Goal: Task Accomplishment & Management: Complete application form

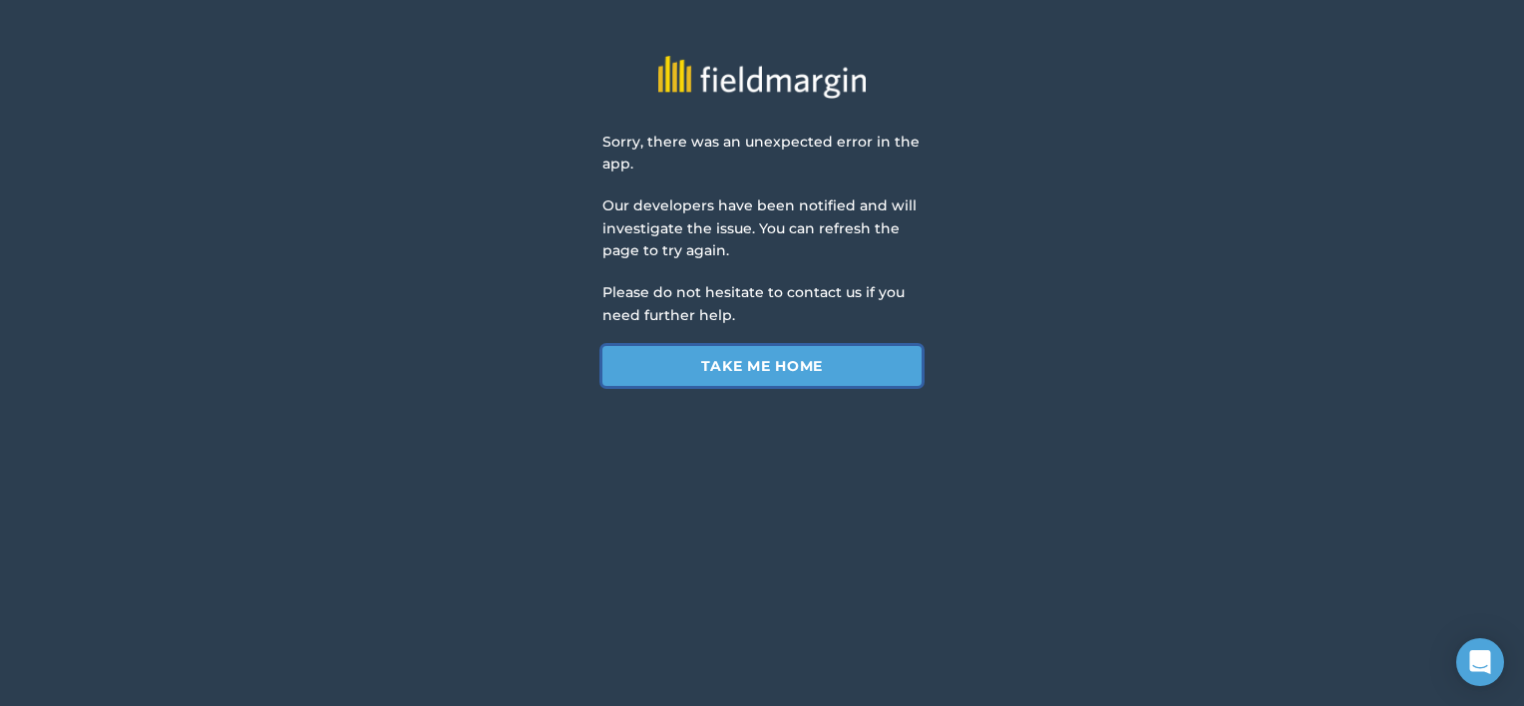
click at [899, 378] on link "Take me home" at bounding box center [761, 366] width 319 height 40
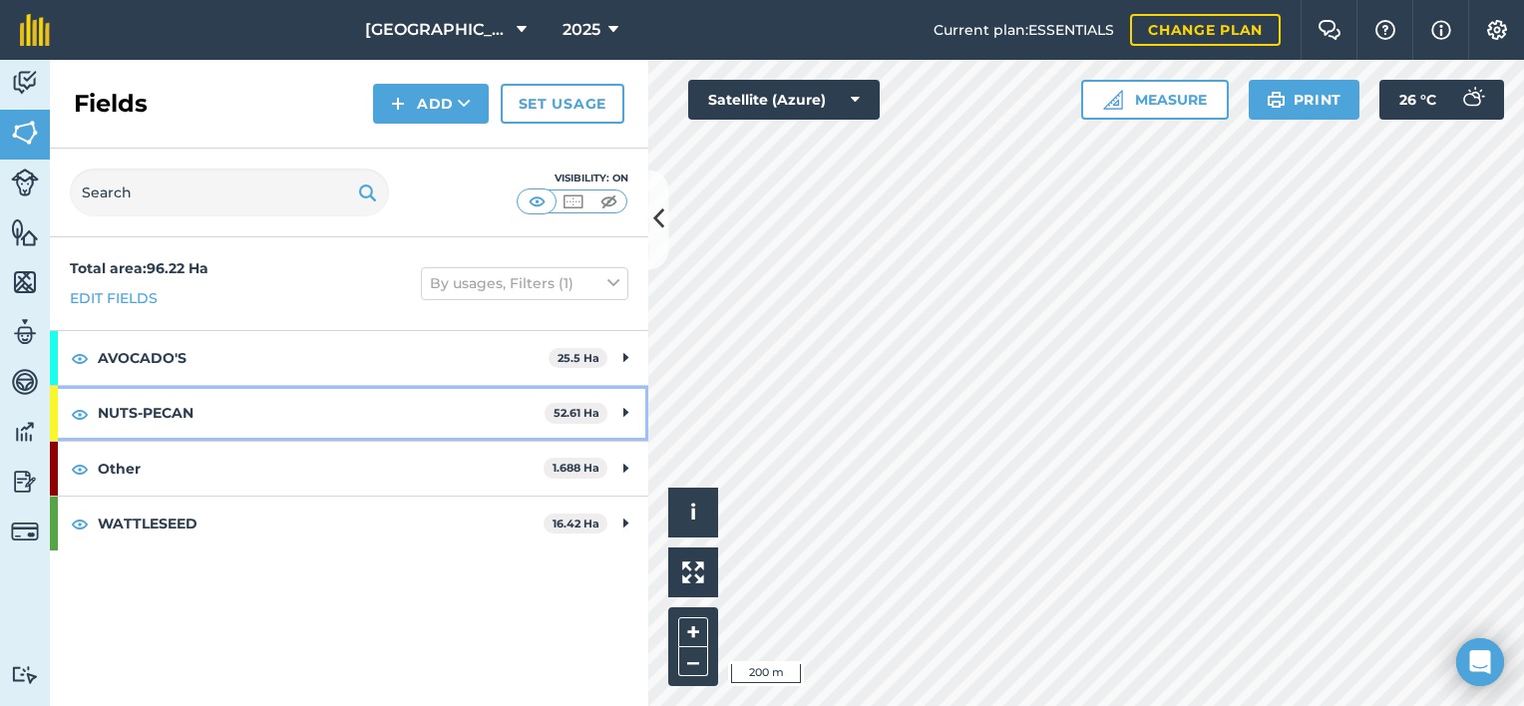
click at [618, 414] on div "NUTS-PECAN 52.61 Ha" at bounding box center [349, 413] width 598 height 54
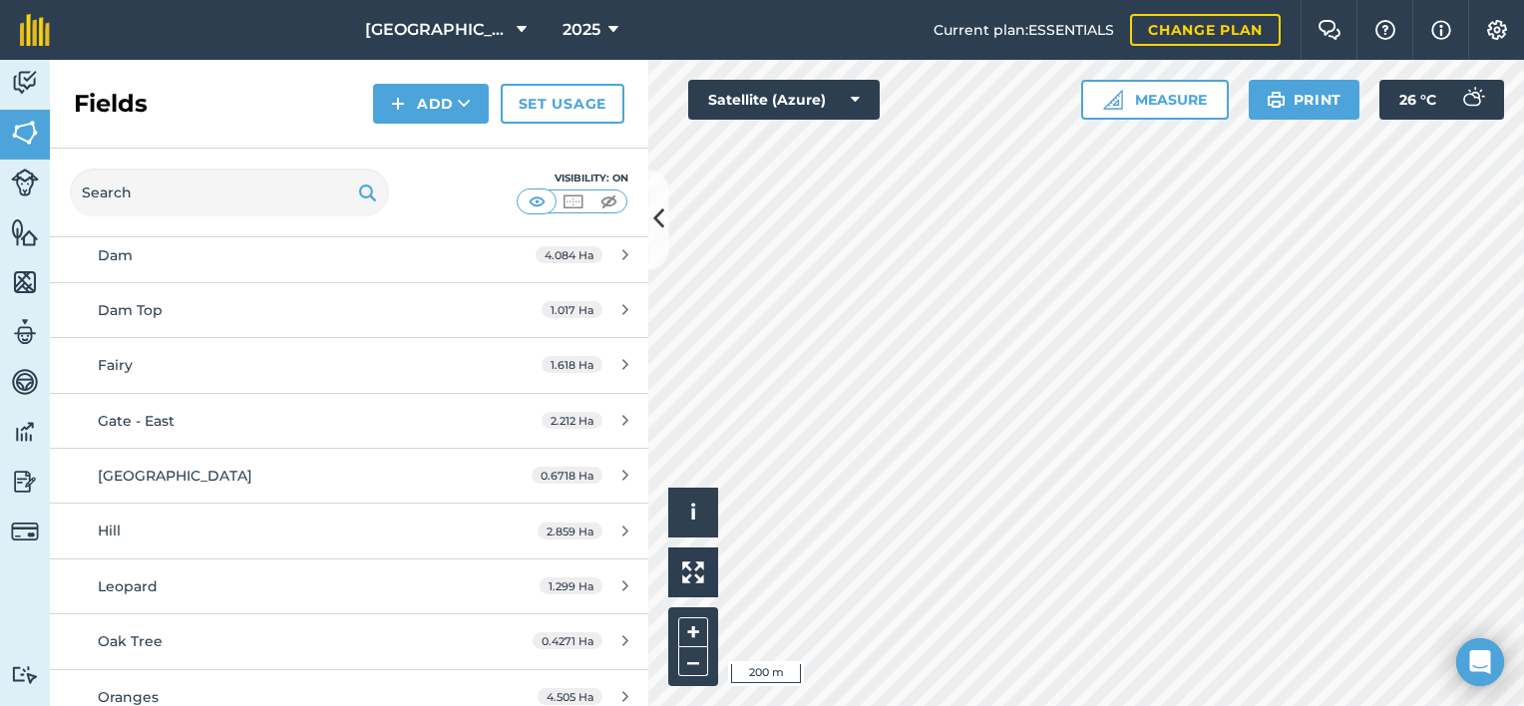
scroll to position [598, 0]
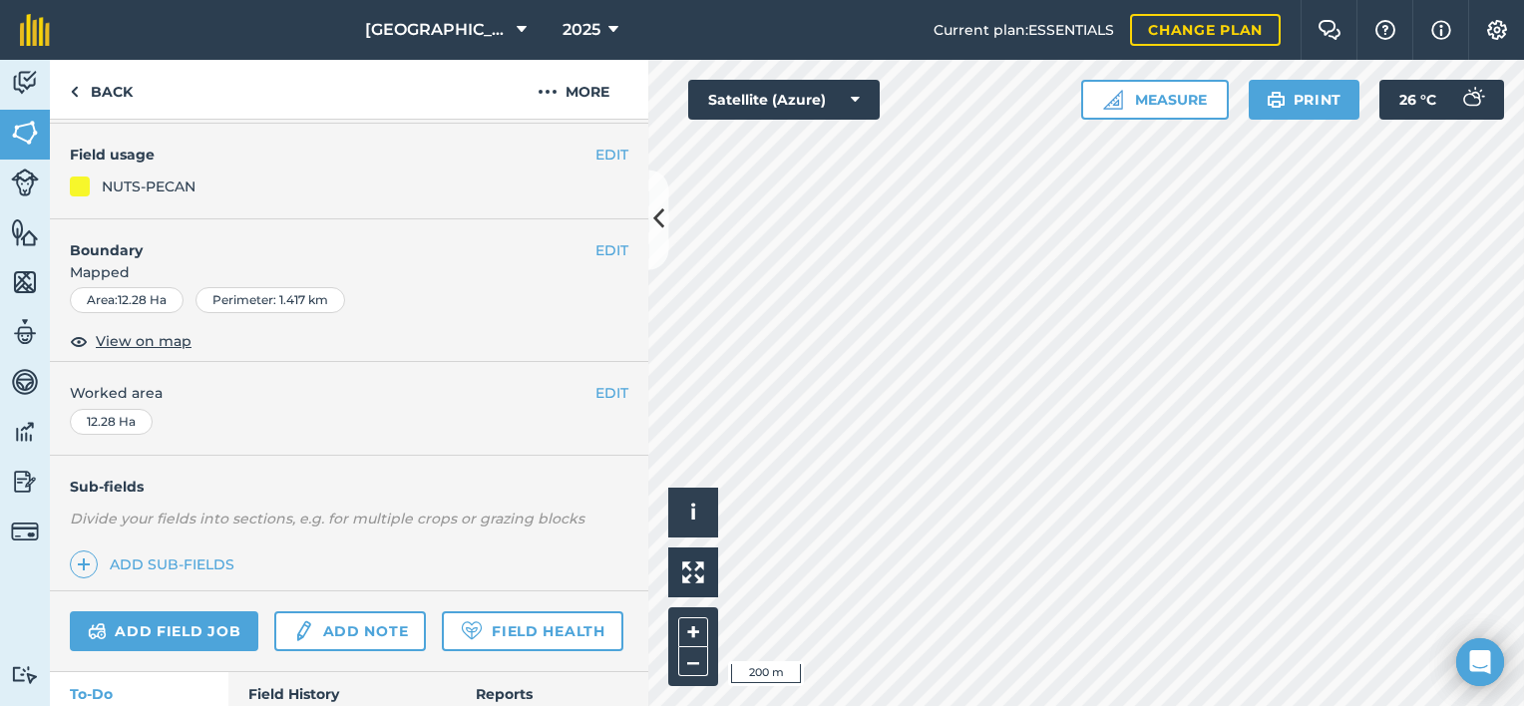
scroll to position [285, 0]
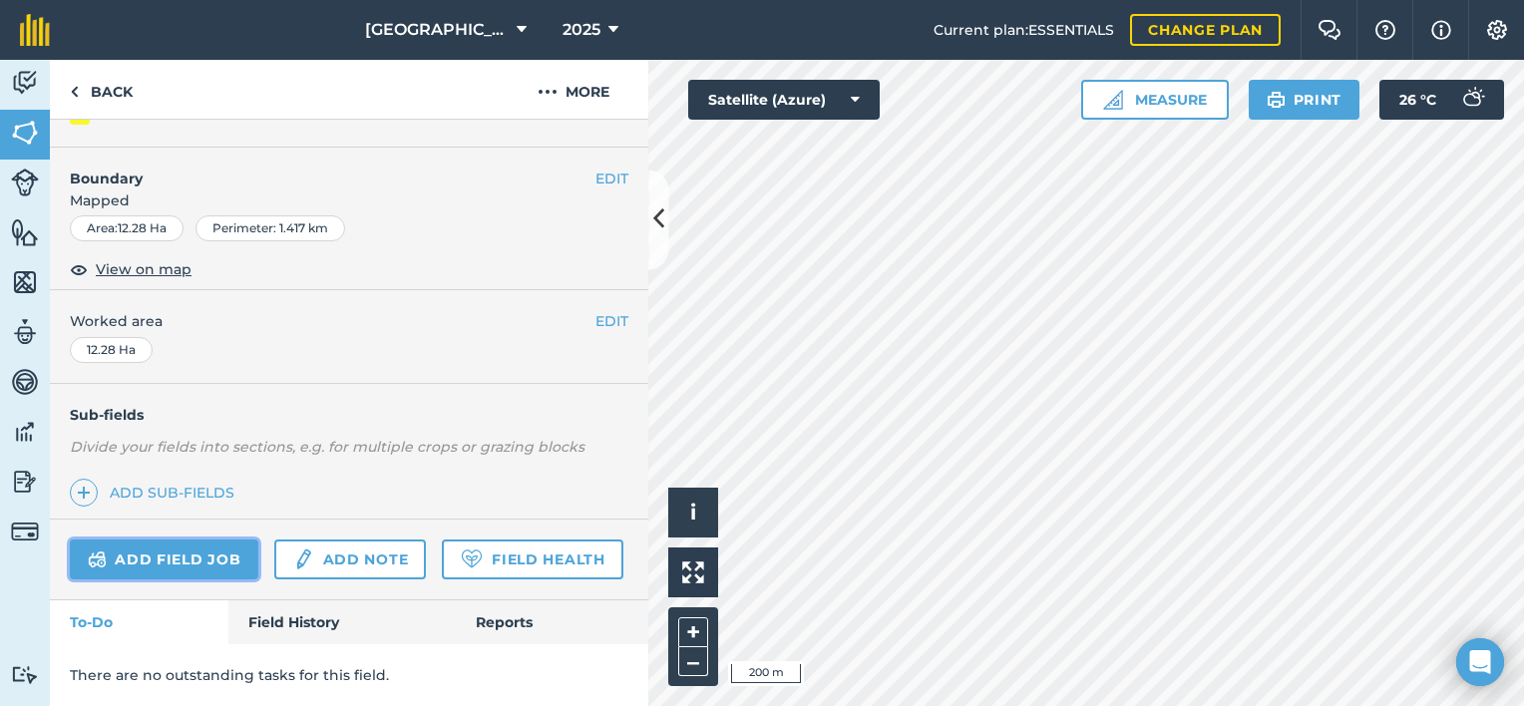
click at [232, 540] on link "Add field job" at bounding box center [164, 560] width 188 height 40
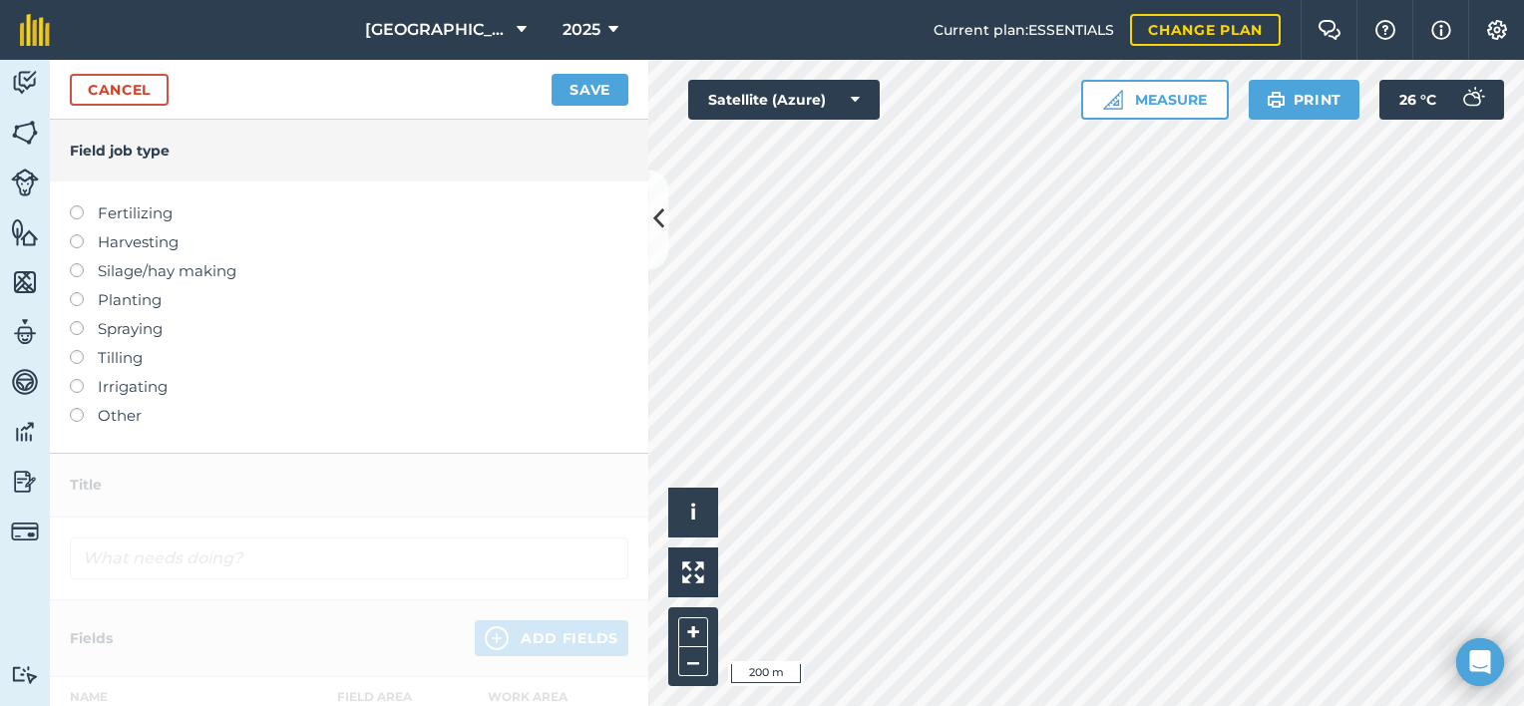
click at [99, 211] on label "Fertilizing" at bounding box center [349, 213] width 558 height 24
type input "Fertilizing"
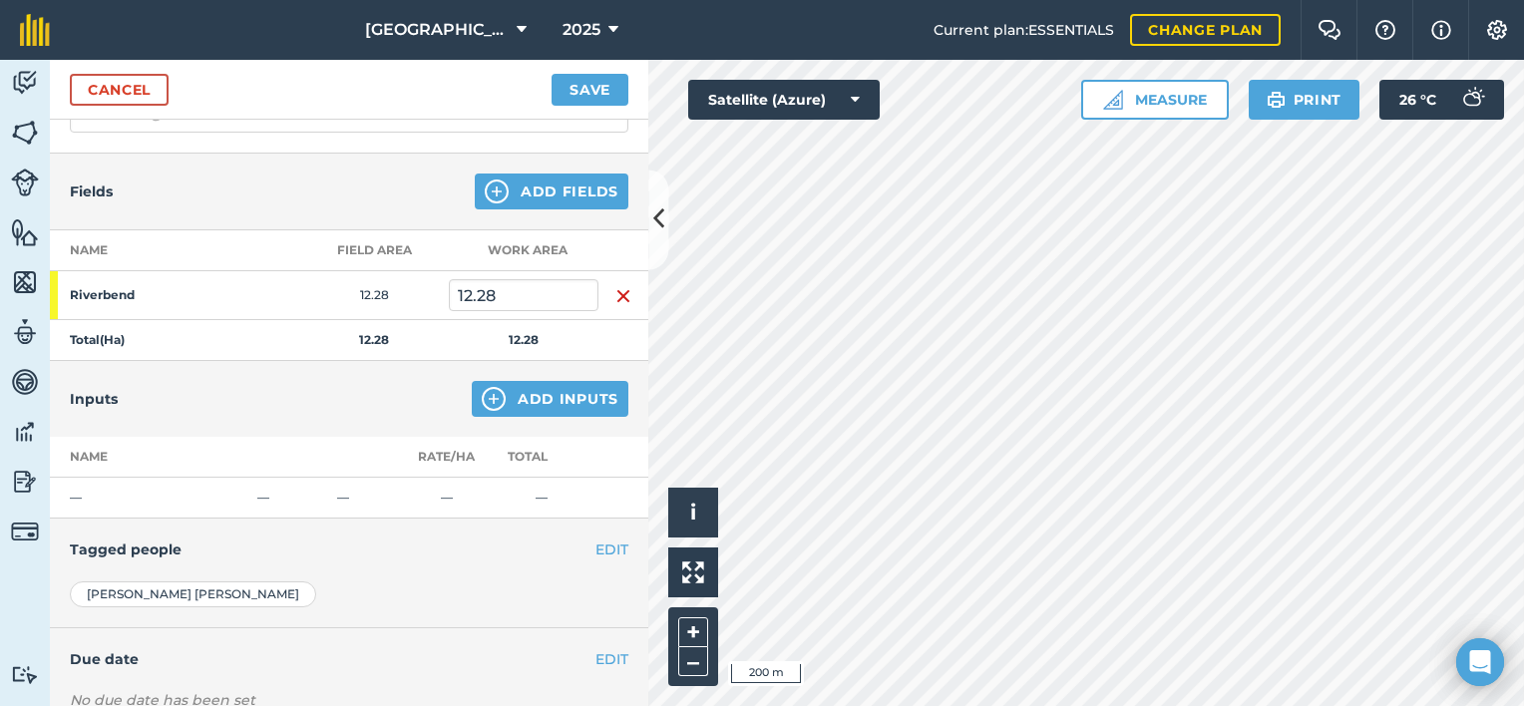
scroll to position [299, 0]
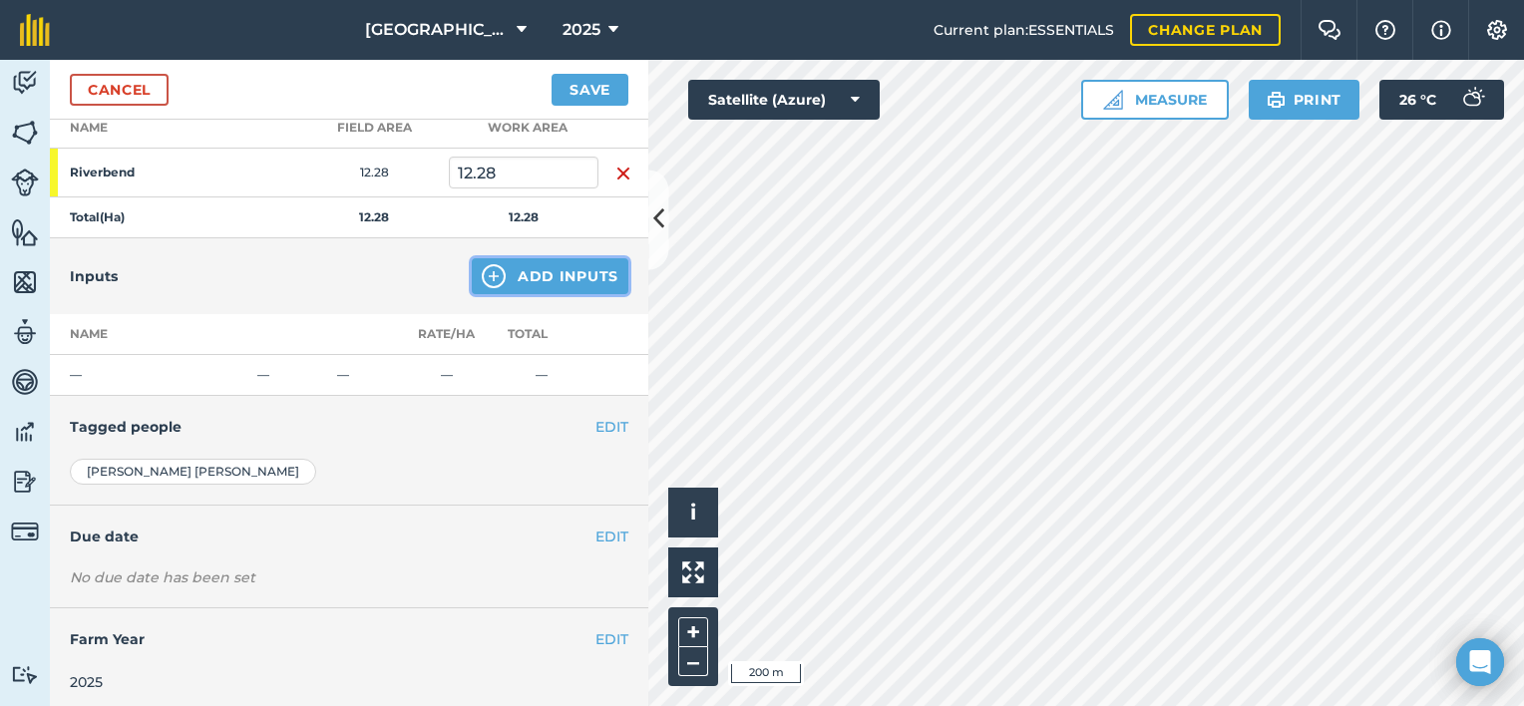
click at [515, 279] on button "Add Inputs" at bounding box center [550, 276] width 157 height 36
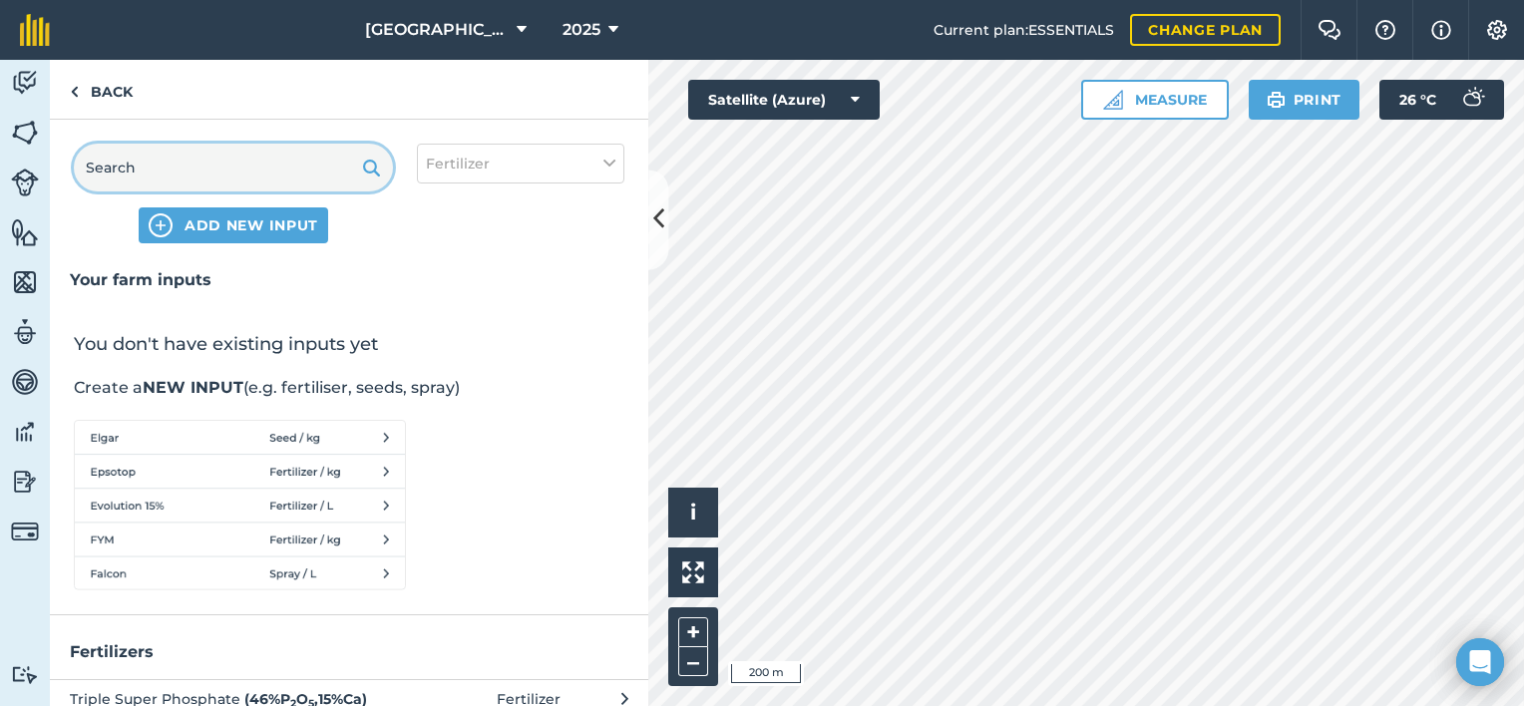
click at [211, 175] on input "text" at bounding box center [233, 168] width 319 height 48
type input "K"
type input "HCT"
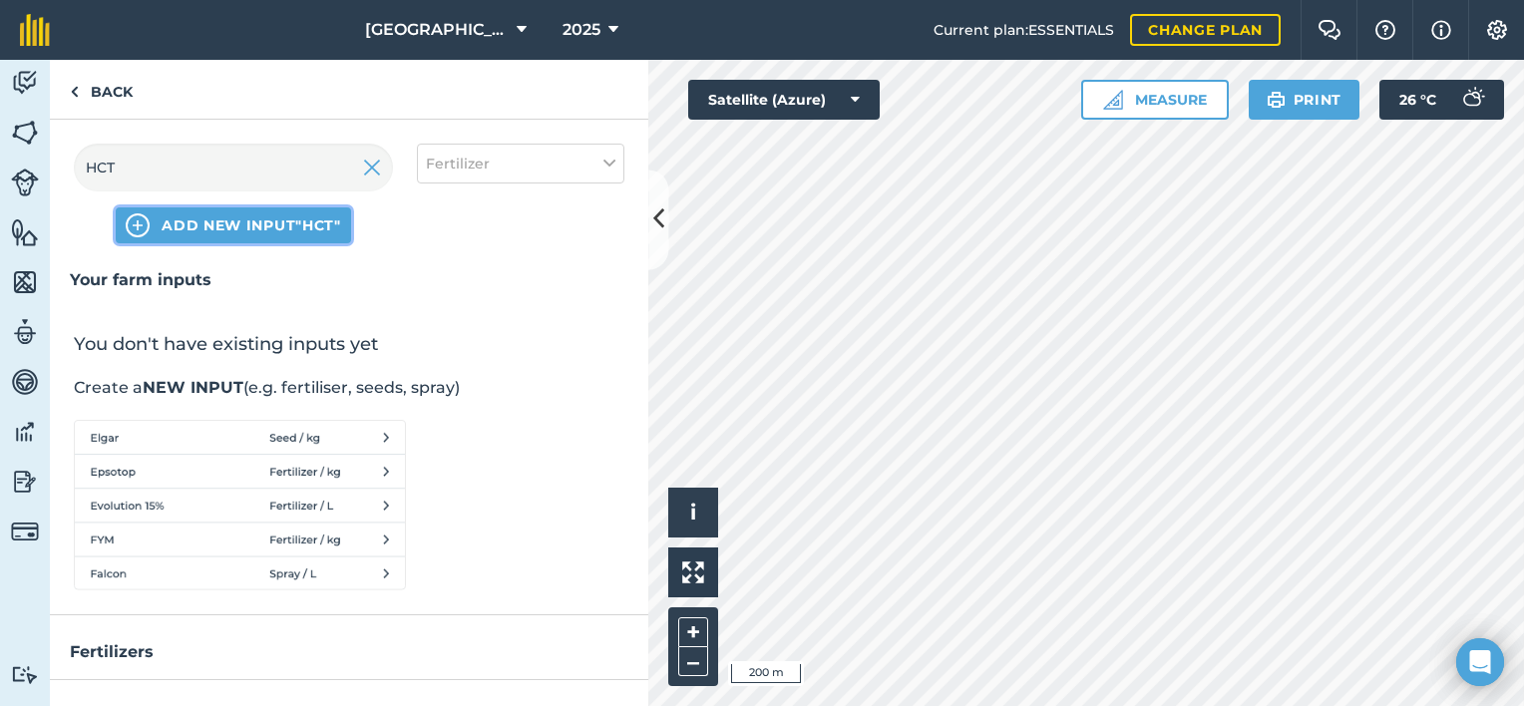
click at [251, 225] on span "ADD NEW INPUT "HCT"" at bounding box center [252, 225] width 180 height 20
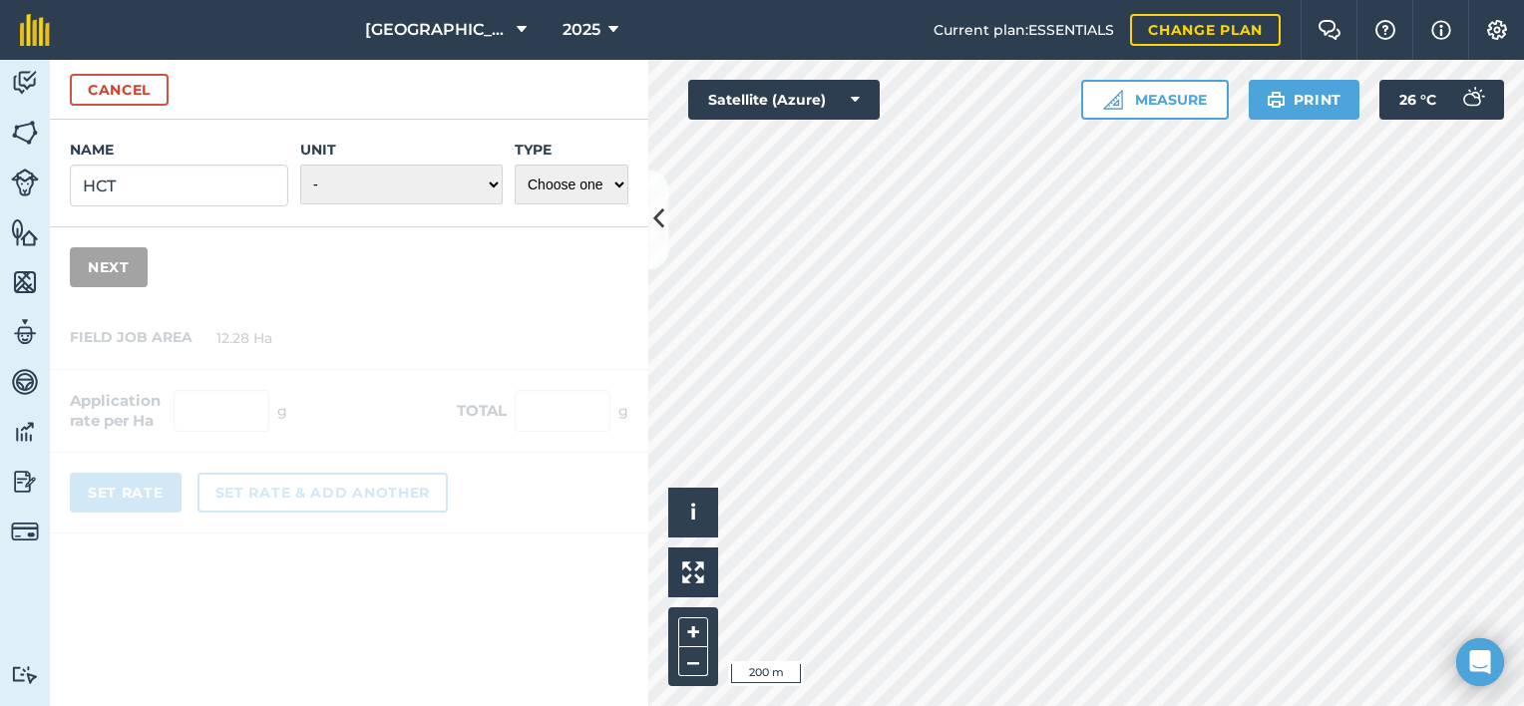
click at [504, 188] on div "Name HCT Unit - Grams/g Kilograms/kg Metric tonnes/t Millilitres/ml Litres/L Ou…" at bounding box center [349, 174] width 598 height 108
click at [495, 188] on select "- Grams/g Kilograms/kg Metric tonnes/t Millilitres/ml Litres/L Ounces/oz Pounds…" at bounding box center [401, 185] width 202 height 40
click at [470, 176] on select "- Grams/g Kilograms/kg Metric tonnes/t Millilitres/ml Litres/L Ounces/oz Pounds…" at bounding box center [401, 185] width 202 height 40
click at [506, 183] on div "Name HCT Unit - Grams/g Kilograms/kg Metric tonnes/t Millilitres/ml Litres/L Ou…" at bounding box center [349, 174] width 598 height 108
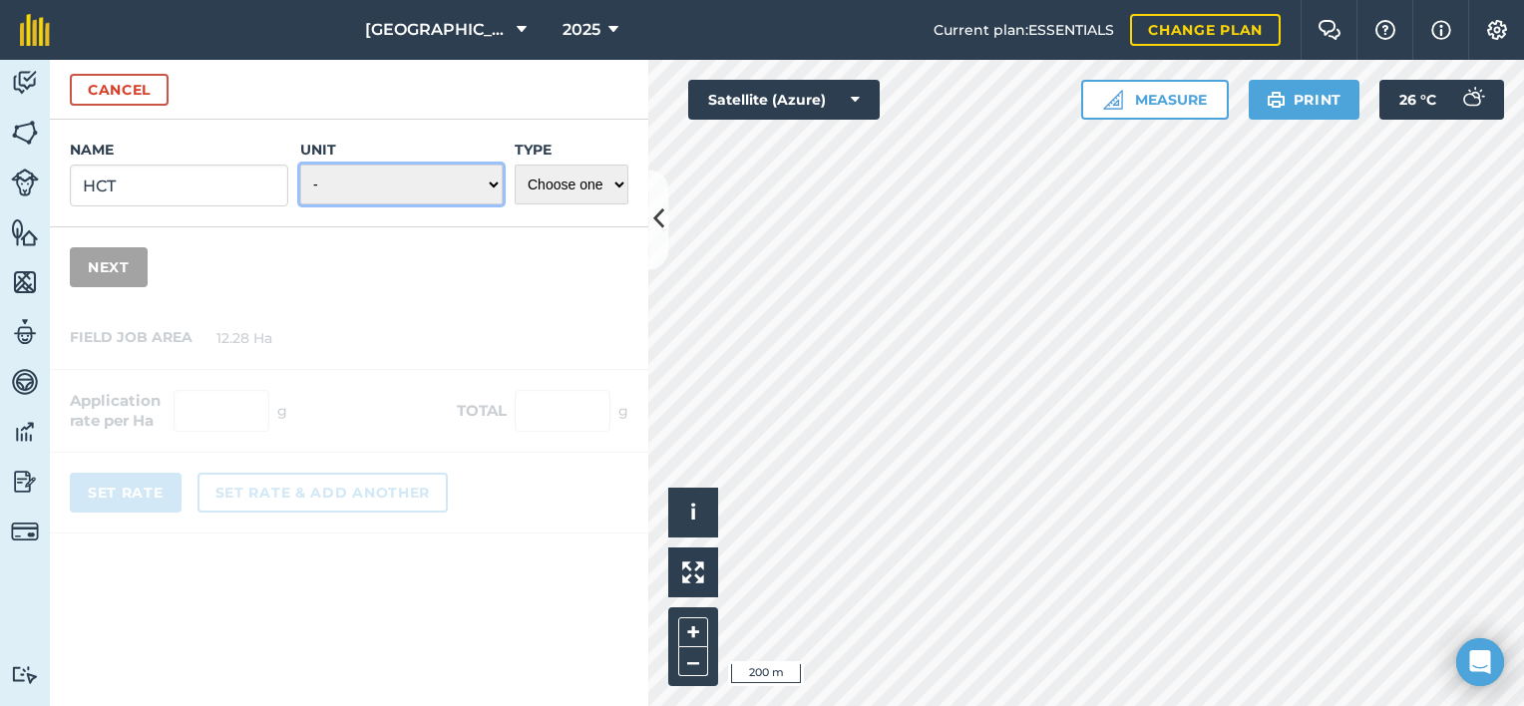
click at [411, 187] on select "- Grams/g Kilograms/kg Metric tonnes/t Millilitres/ml Litres/L Ounces/oz Pounds…" at bounding box center [401, 185] width 202 height 40
select select "MILLILITRES"
click at [301, 165] on select "- Grams/g Kilograms/kg Metric tonnes/t Millilitres/ml Litres/L Ounces/oz Pounds…" at bounding box center [401, 185] width 202 height 40
click at [563, 192] on select "Choose one Fertilizer Seed Spray Fuel Other" at bounding box center [572, 185] width 114 height 40
select select "FERTILIZER"
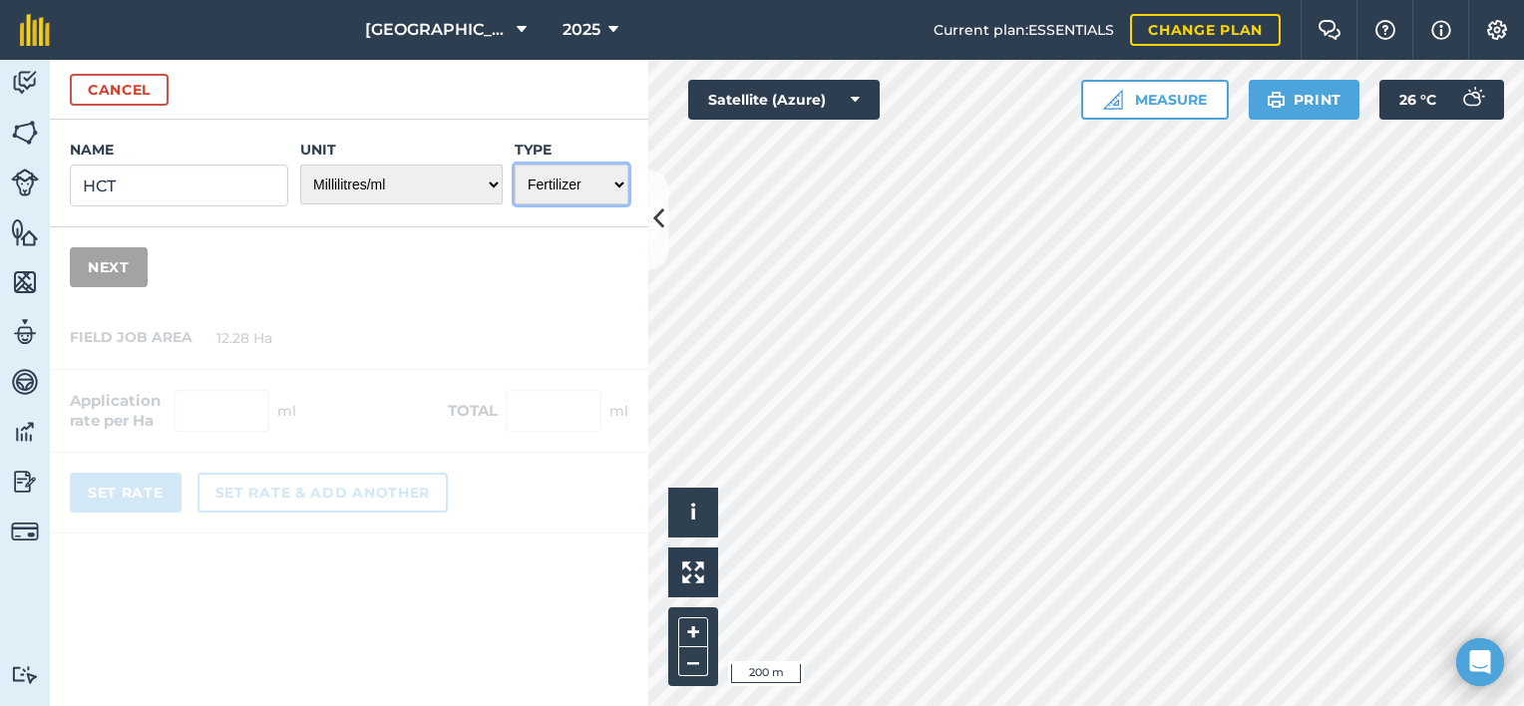
click at [515, 165] on select "Choose one Fertilizer Seed Spray Fuel Other" at bounding box center [572, 185] width 114 height 40
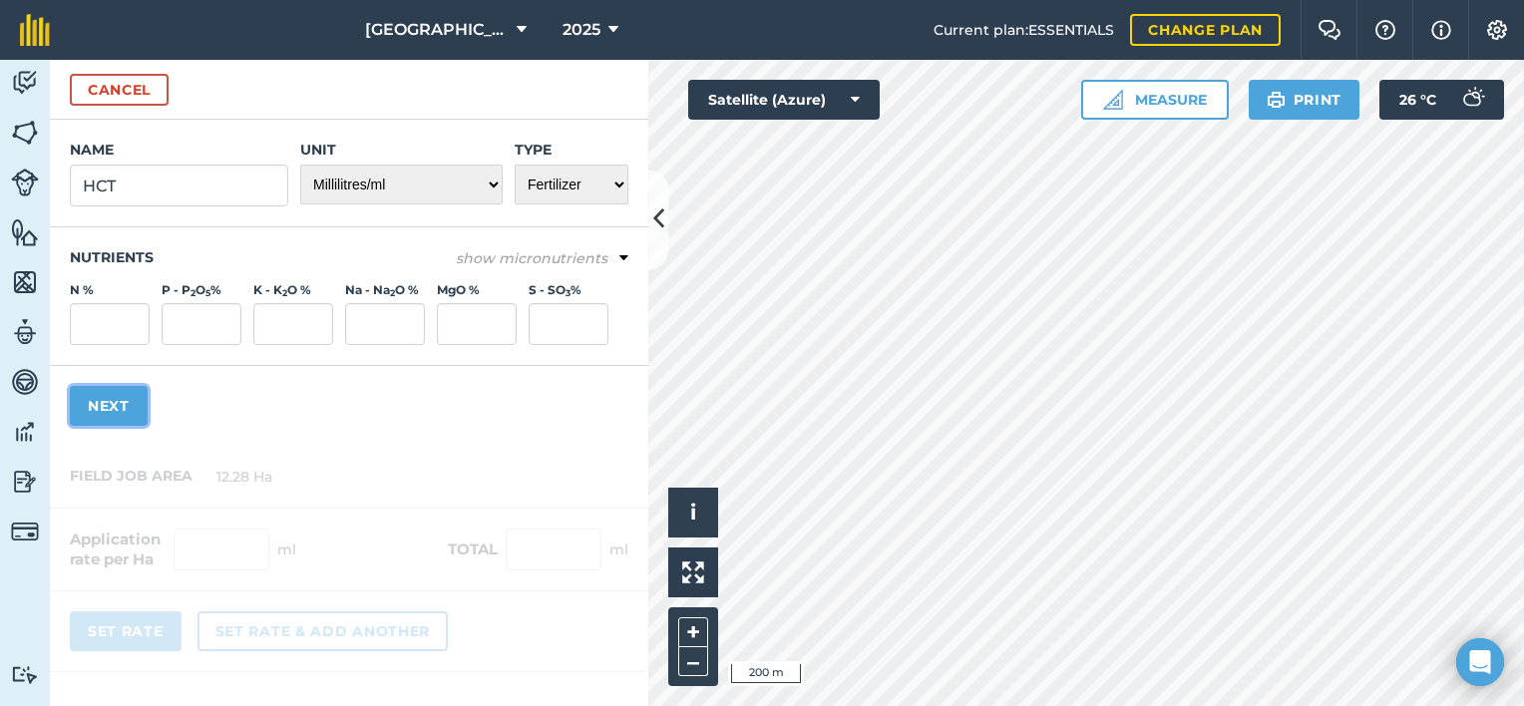
click at [136, 398] on button "Next" at bounding box center [109, 406] width 78 height 40
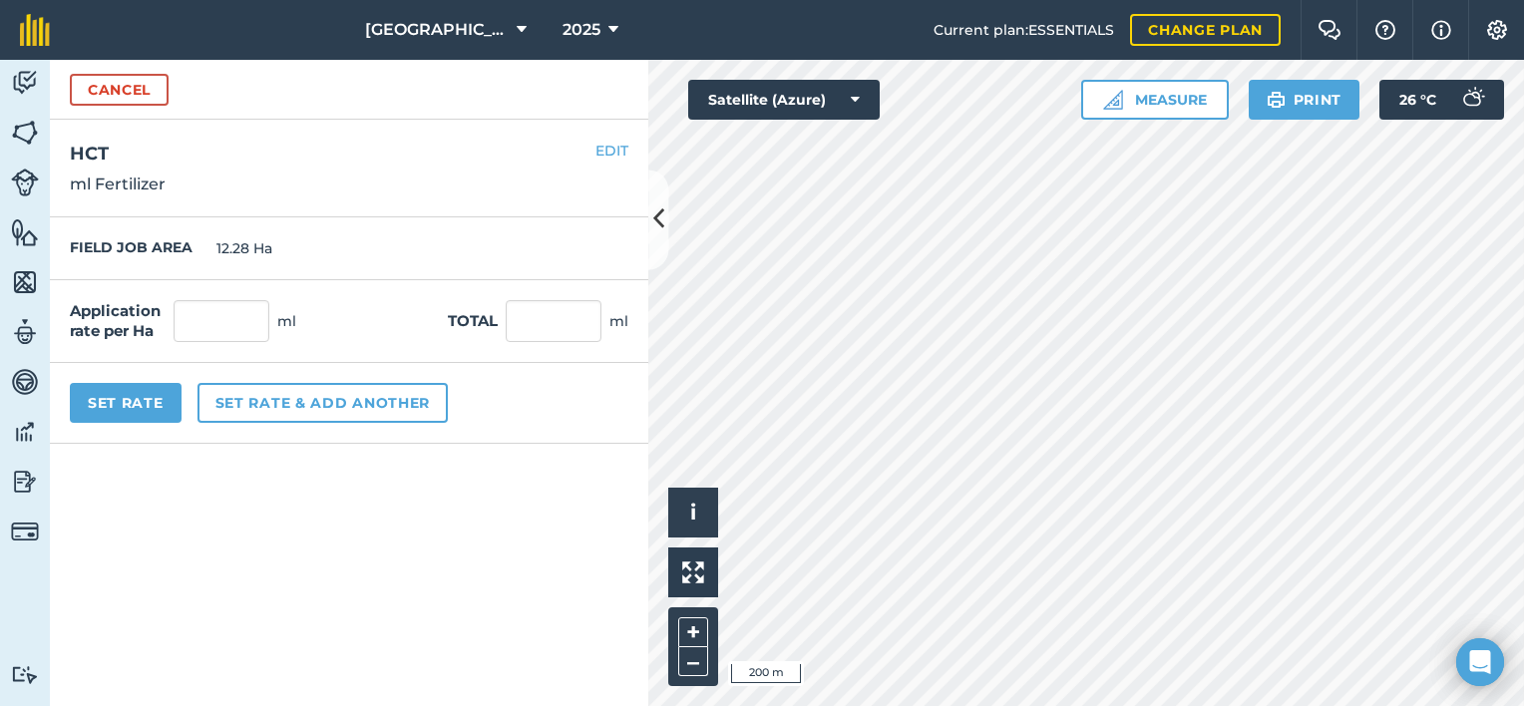
click at [499, 451] on form "Cancel Name HCT Unit - Grams/g Kilograms/kg Metric tonnes/t Millilitres/ml Litr…" at bounding box center [349, 383] width 598 height 646
click at [217, 307] on input "text" at bounding box center [222, 321] width 96 height 42
click at [600, 155] on button "EDIT" at bounding box center [611, 151] width 33 height 22
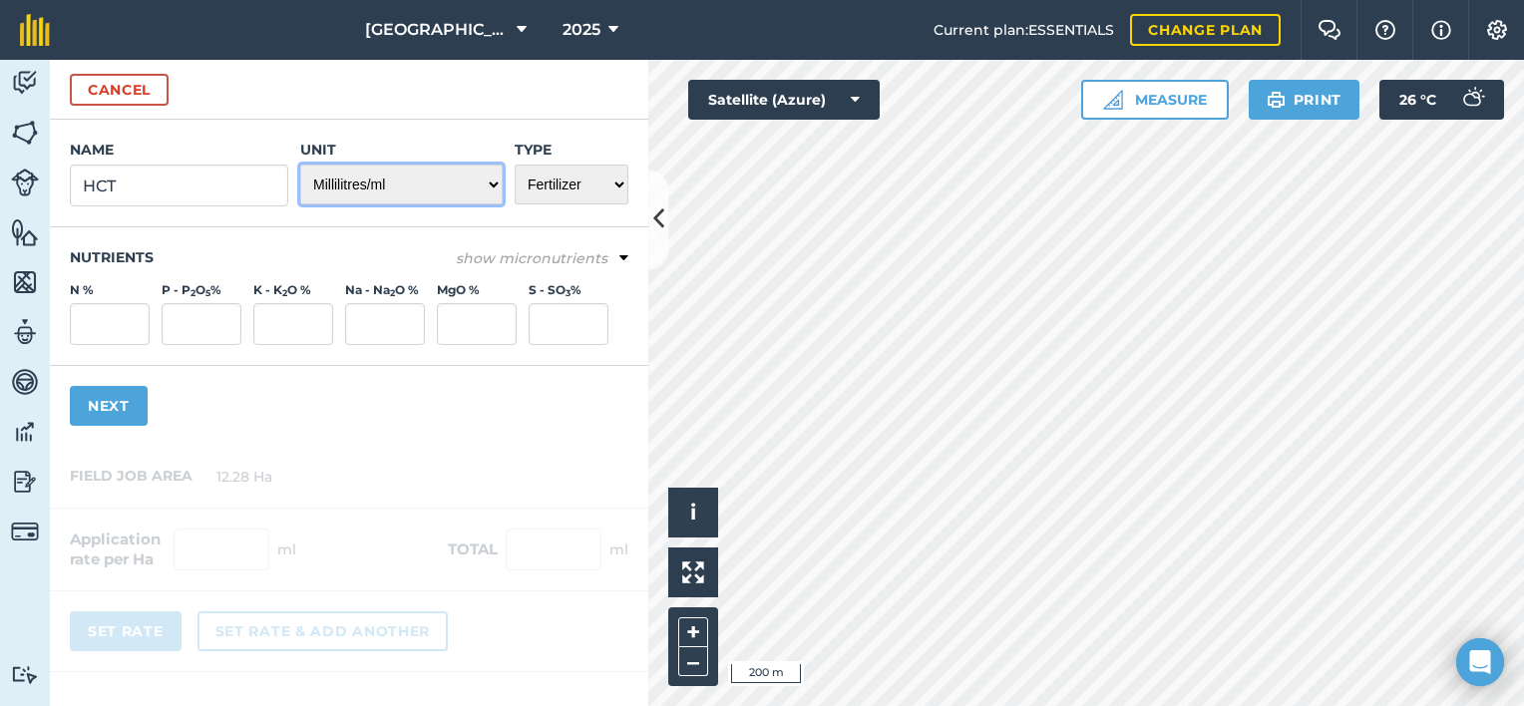
click at [439, 184] on select "- Grams/g Kilograms/kg Metric tonnes/t Millilitres/ml Litres/L Ounces/oz Pounds…" at bounding box center [401, 185] width 202 height 40
select select "LITRES"
click at [301, 165] on select "- Grams/g Kilograms/kg Metric tonnes/t Millilitres/ml Litres/L Ounces/oz Pounds…" at bounding box center [401, 185] width 202 height 40
click at [126, 410] on button "Next" at bounding box center [109, 406] width 78 height 40
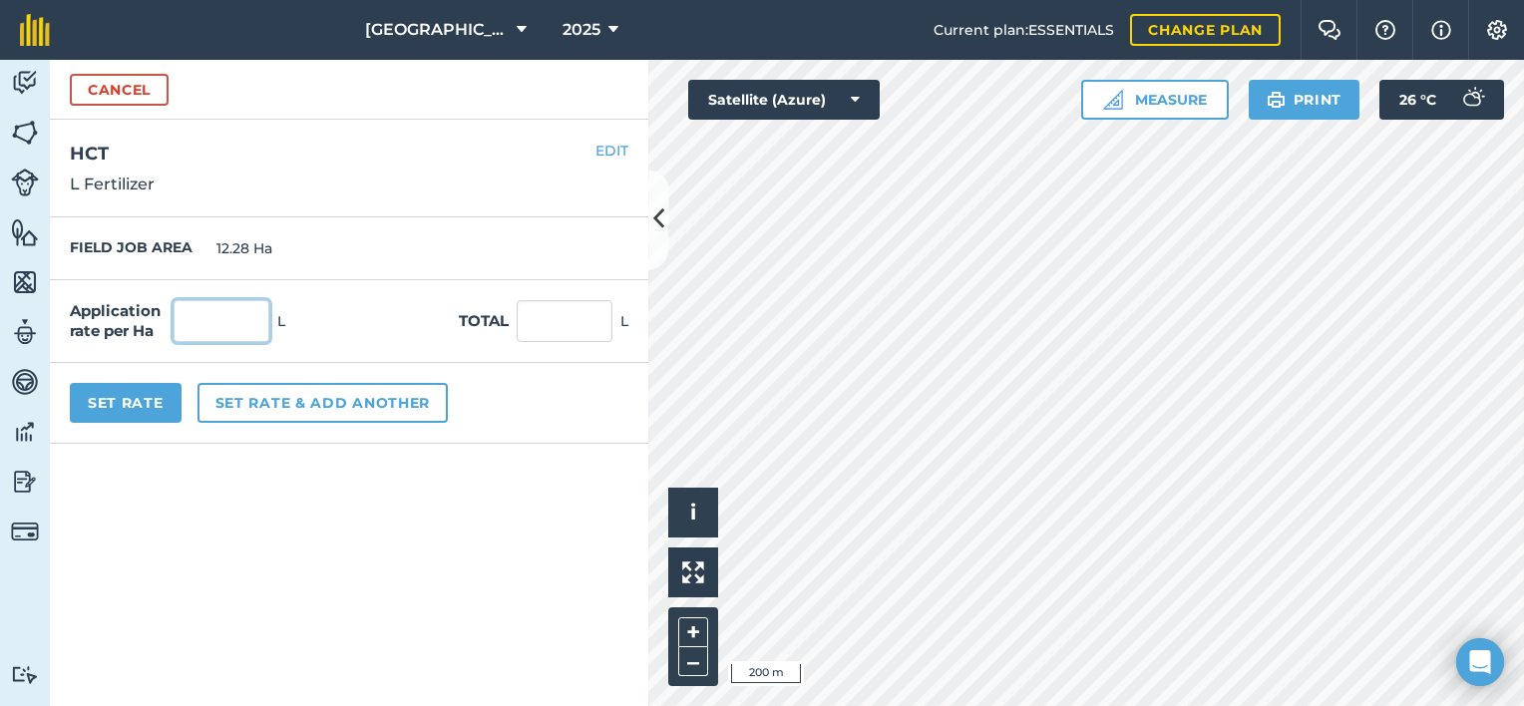
click at [216, 339] on input "text" at bounding box center [222, 321] width 96 height 42
type input "1"
type input "12.28"
click at [243, 399] on button "Set rate & add another" at bounding box center [322, 403] width 250 height 40
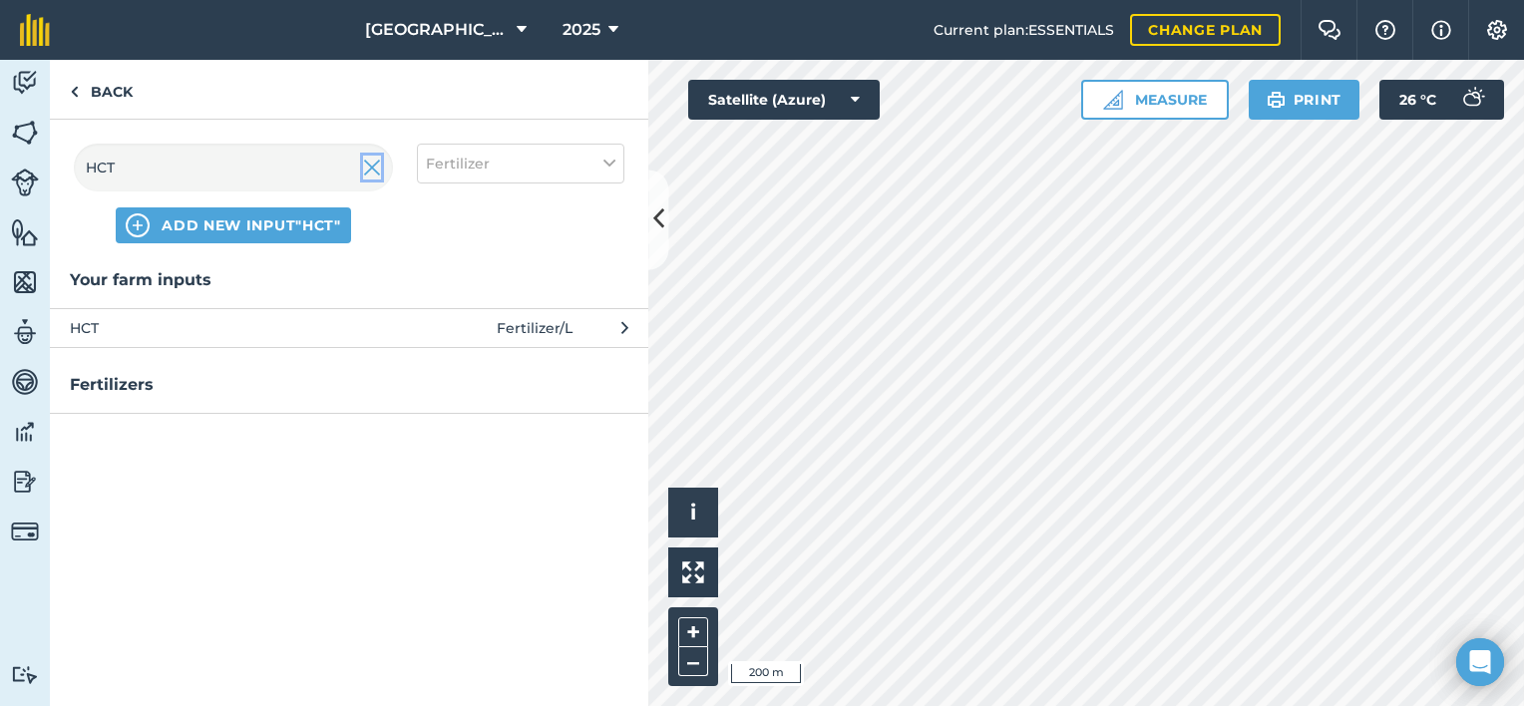
click at [366, 171] on img at bounding box center [372, 168] width 18 height 24
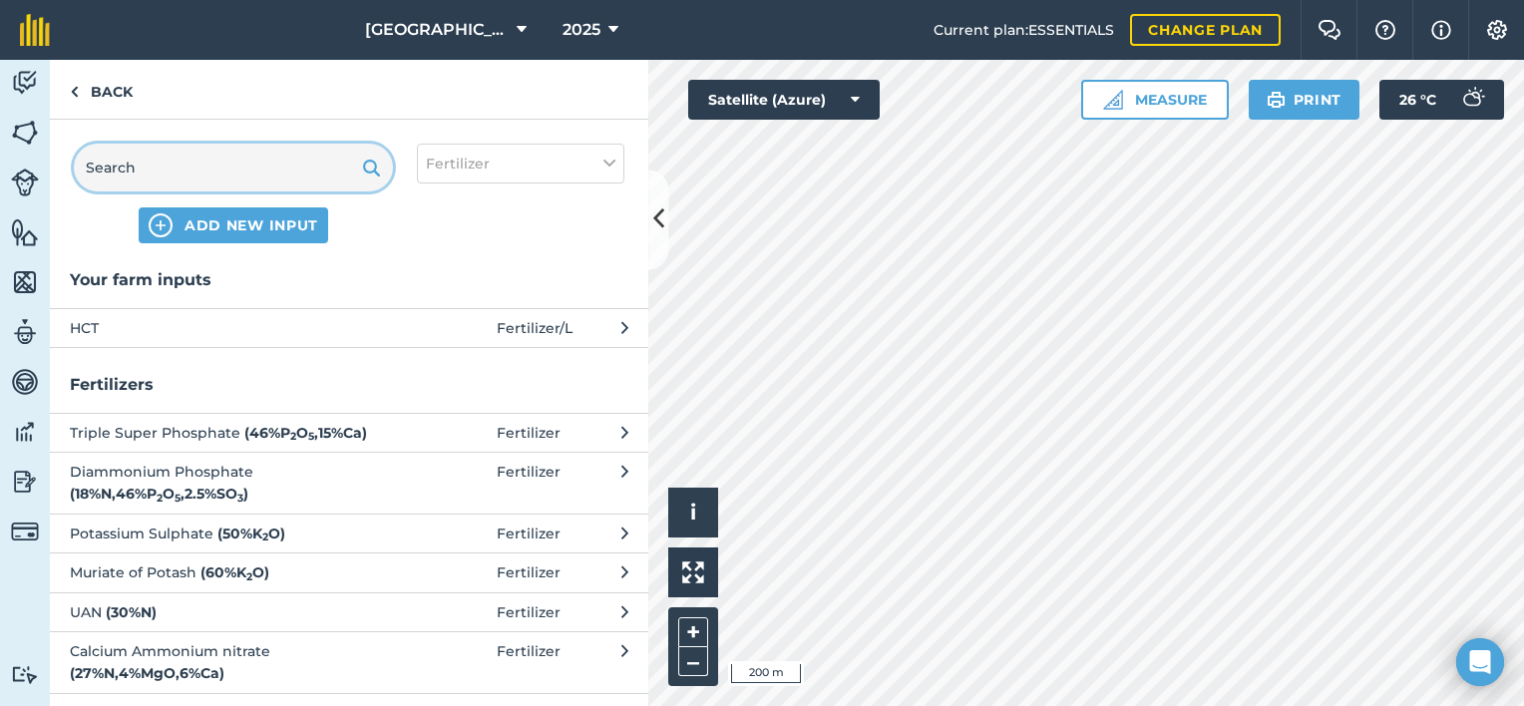
click at [241, 172] on input "text" at bounding box center [233, 168] width 319 height 48
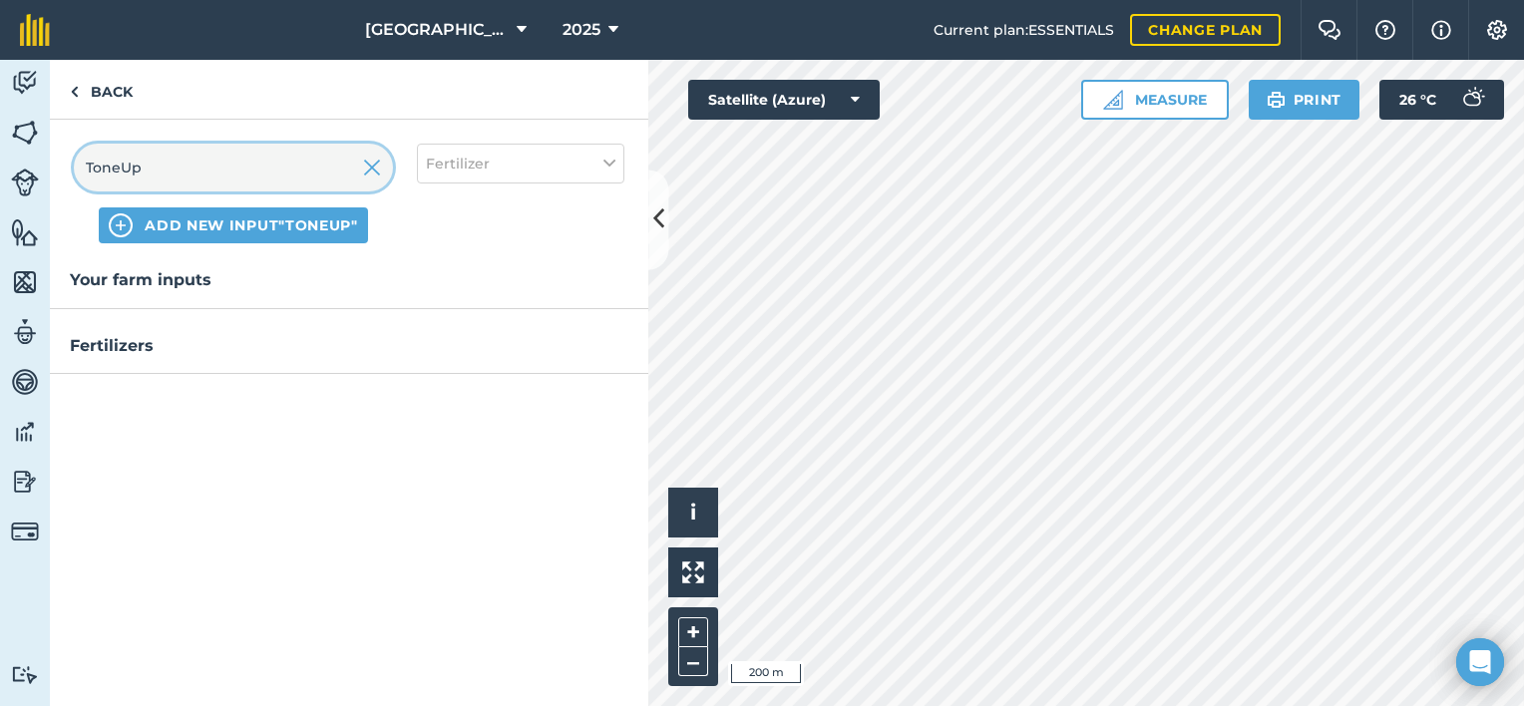
type input "ToneUp"
click at [238, 218] on span "ADD NEW INPUT "ToneUp"" at bounding box center [251, 225] width 213 height 20
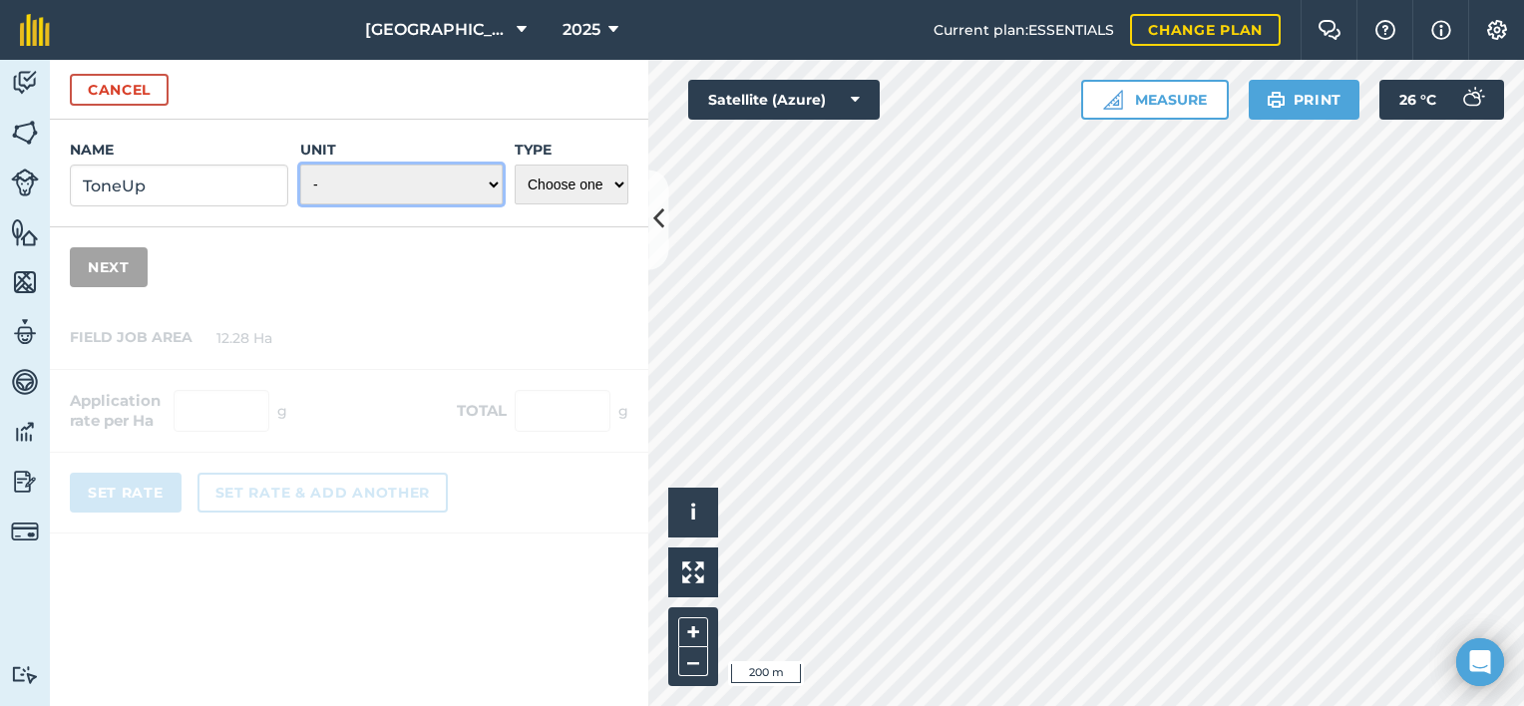
click at [468, 181] on select "- Grams/g Kilograms/kg Metric tonnes/t Millilitres/ml Litres/L Ounces/oz Pounds…" at bounding box center [401, 185] width 202 height 40
select select "MILLILITRES"
click at [301, 165] on select "- Grams/g Kilograms/kg Metric tonnes/t Millilitres/ml Litres/L Ounces/oz Pounds…" at bounding box center [401, 185] width 202 height 40
click at [580, 180] on select "Choose one Fertilizer Seed Spray Fuel Other" at bounding box center [572, 185] width 114 height 40
select select "FERTILIZER"
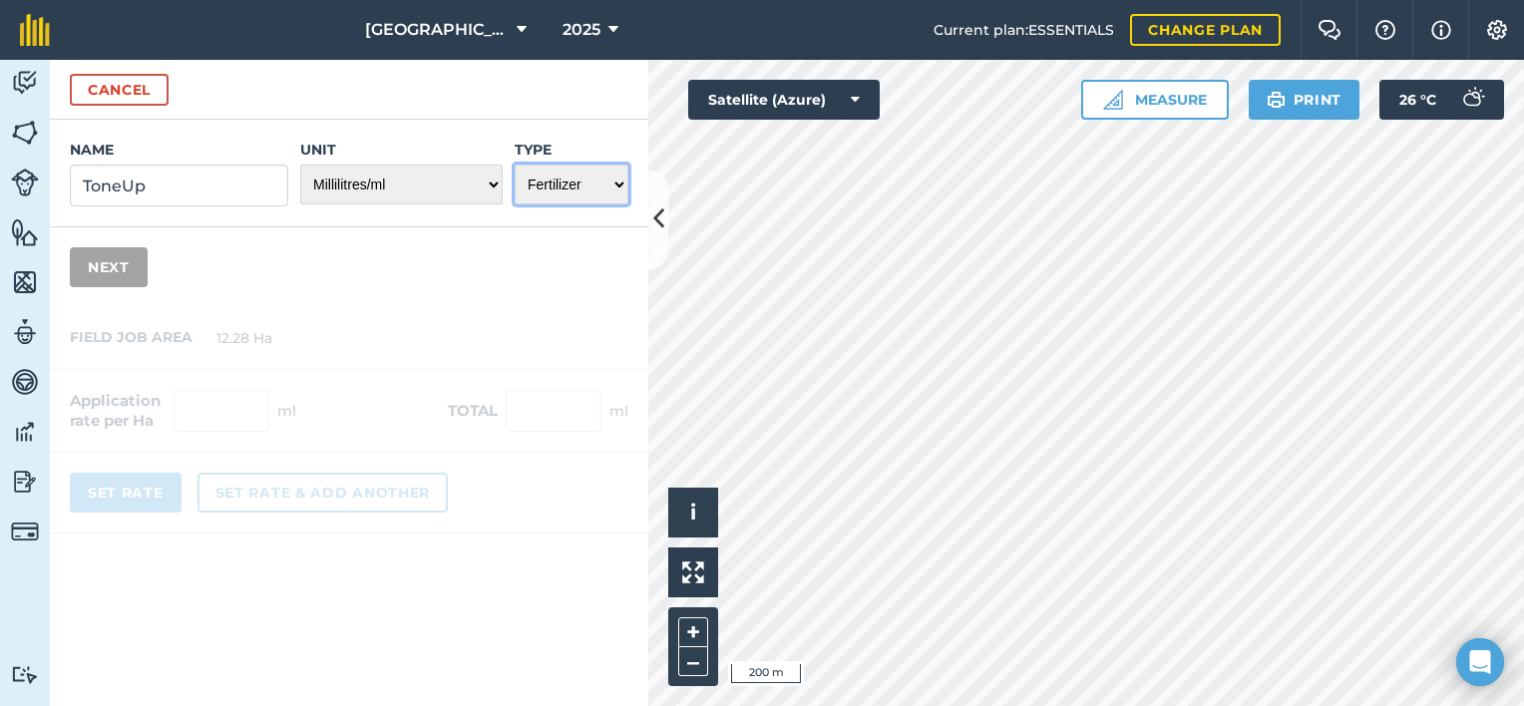
click at [515, 165] on select "Choose one Fertilizer Seed Spray Fuel Other" at bounding box center [572, 185] width 114 height 40
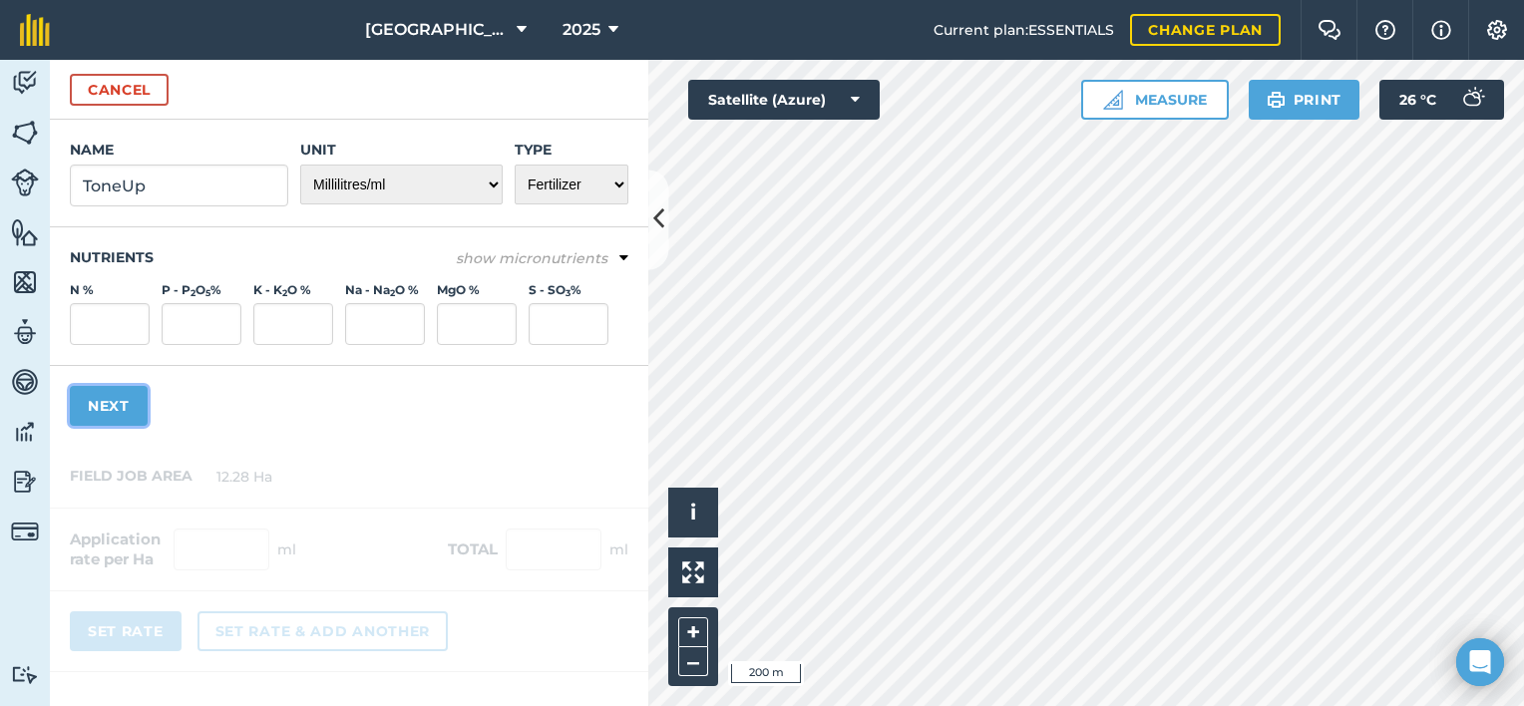
click at [107, 408] on button "Next" at bounding box center [109, 406] width 78 height 40
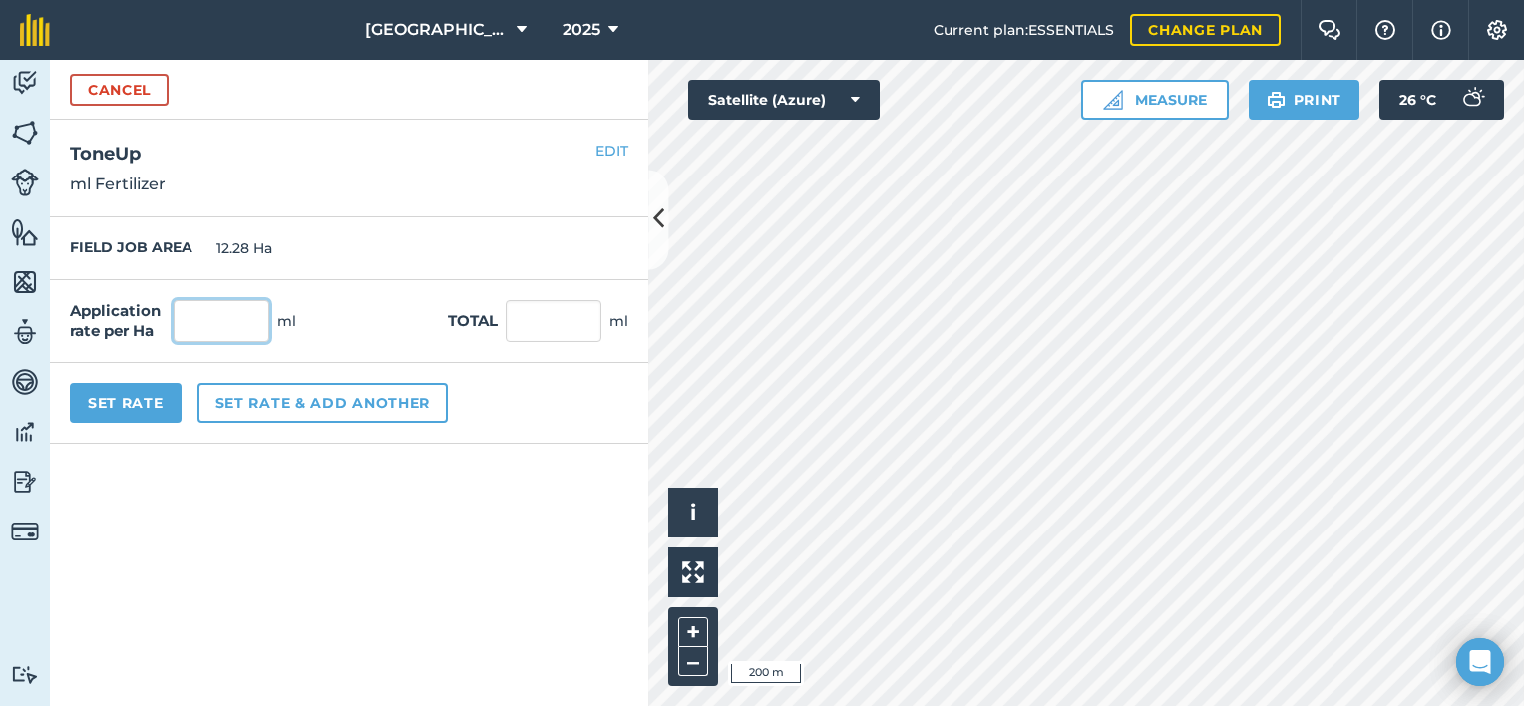
click at [223, 324] on input "text" at bounding box center [222, 321] width 96 height 42
click at [235, 307] on input "text" at bounding box center [222, 321] width 96 height 42
type input "0"
type input "2"
click at [241, 315] on input "text" at bounding box center [222, 321] width 96 height 42
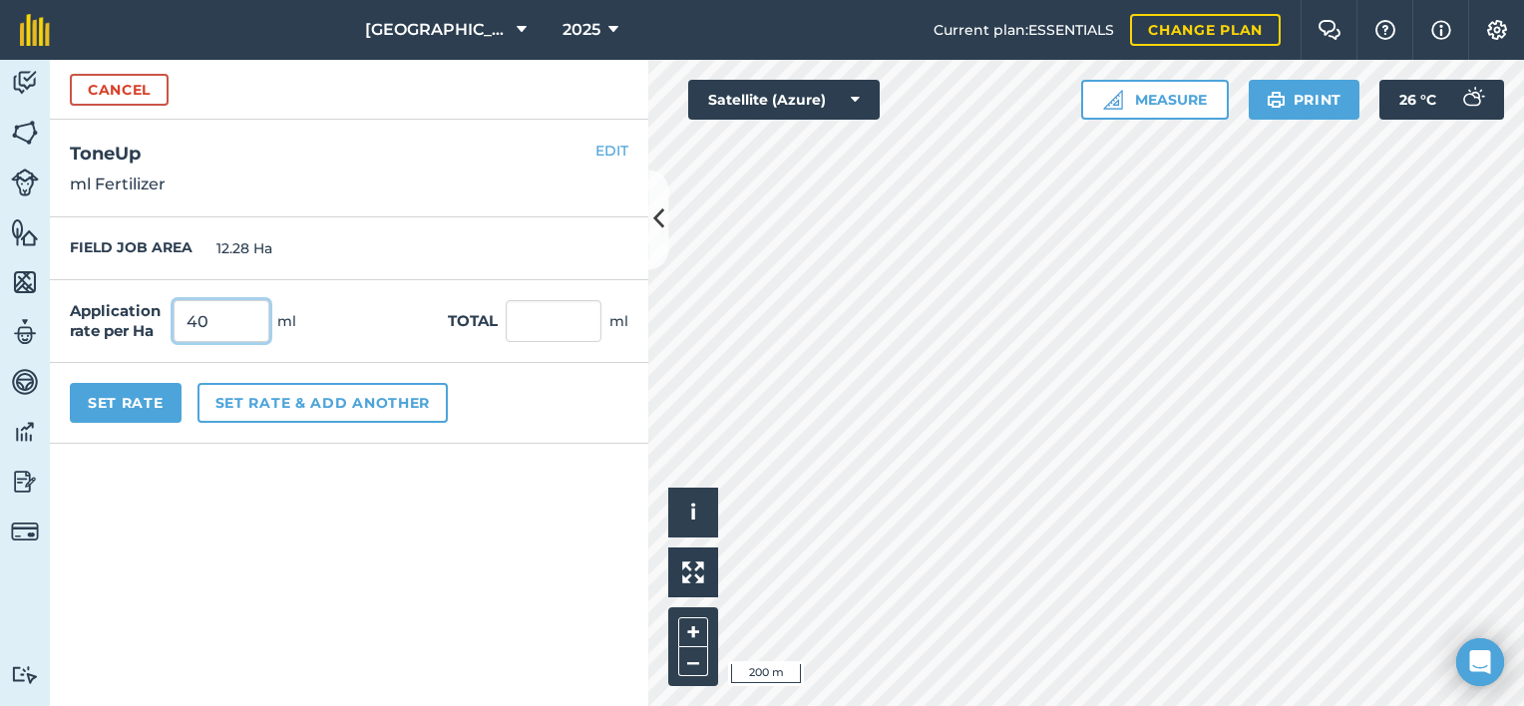
type input "40"
type input "491.2"
click at [133, 393] on button "Set Rate" at bounding box center [126, 403] width 112 height 40
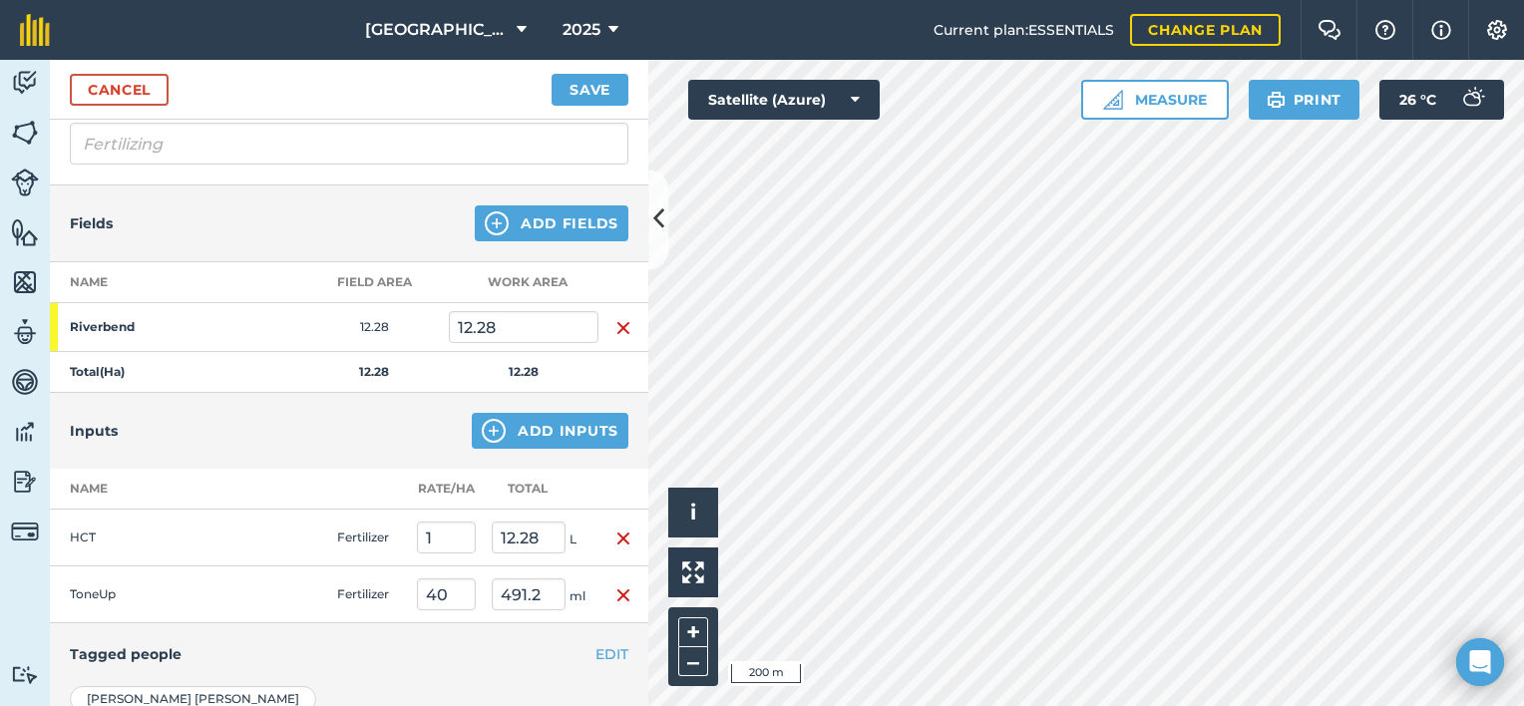
scroll to position [0, 0]
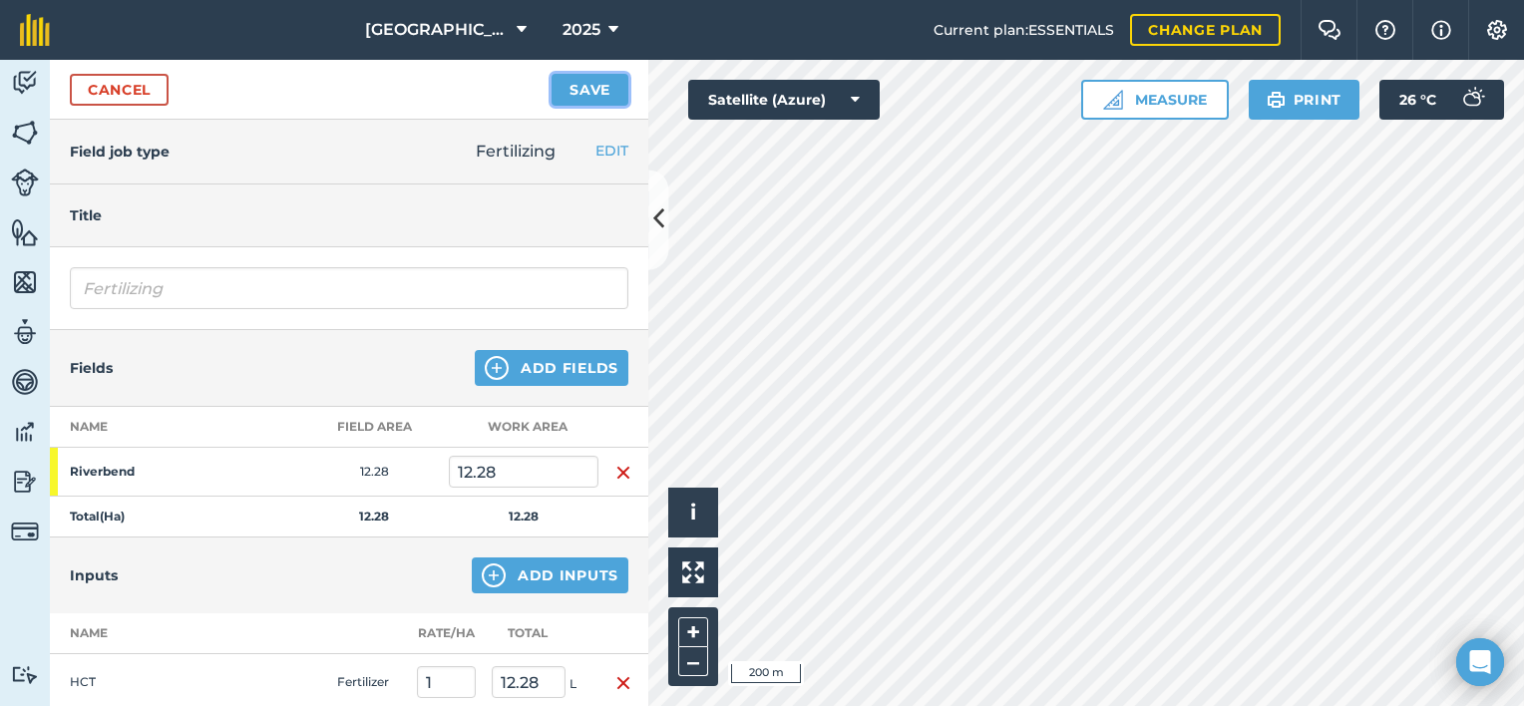
click at [573, 77] on button "Save" at bounding box center [589, 90] width 77 height 32
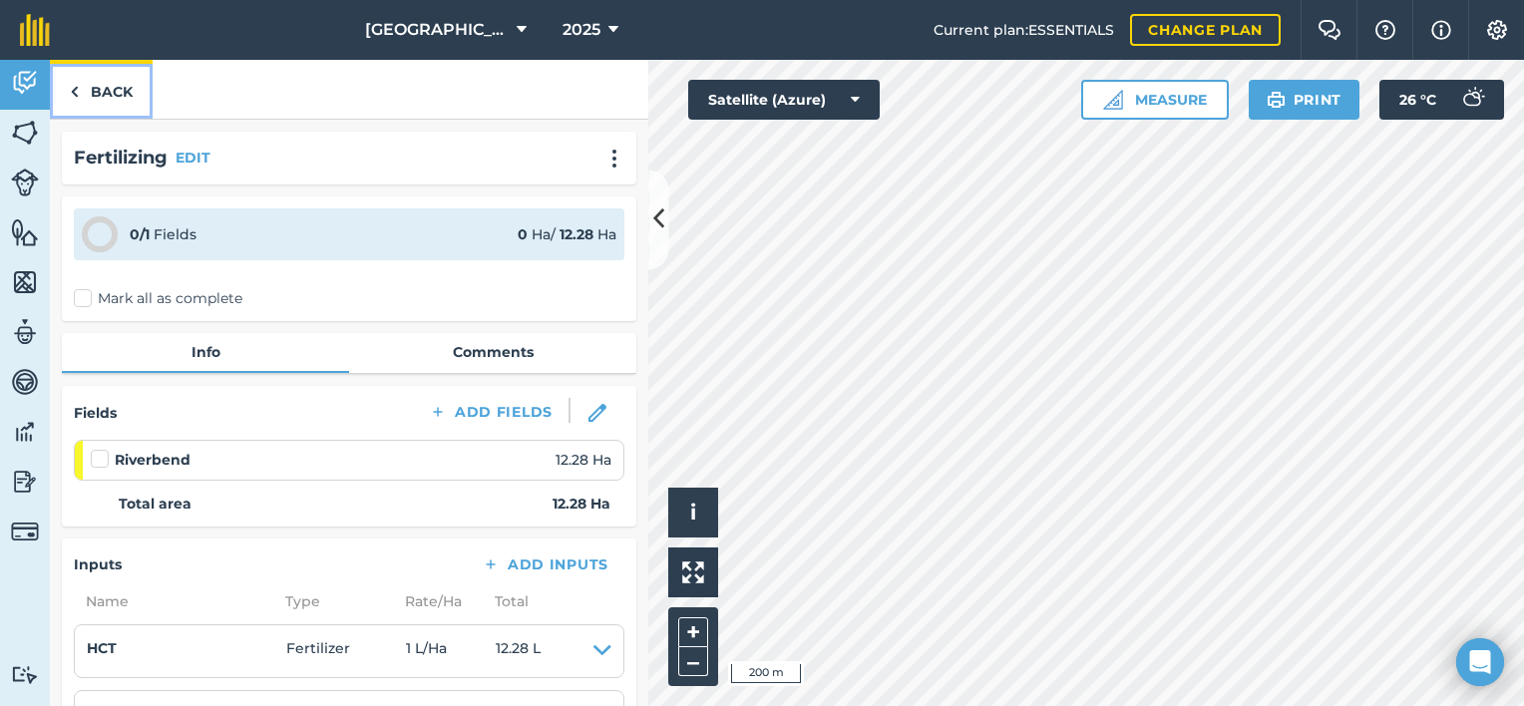
click at [125, 100] on link "Back" at bounding box center [101, 89] width 103 height 59
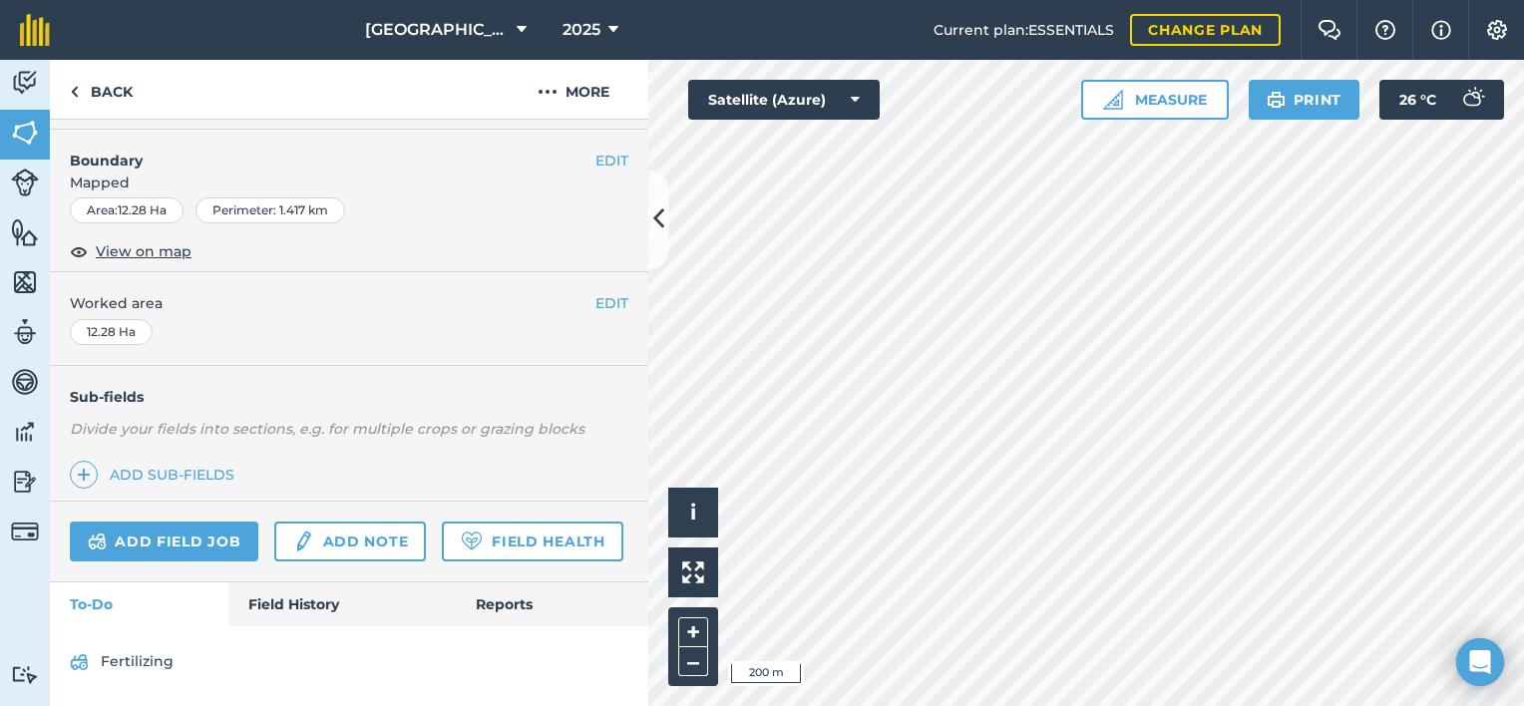
scroll to position [303, 0]
click at [283, 598] on link "Field History" at bounding box center [341, 604] width 226 height 44
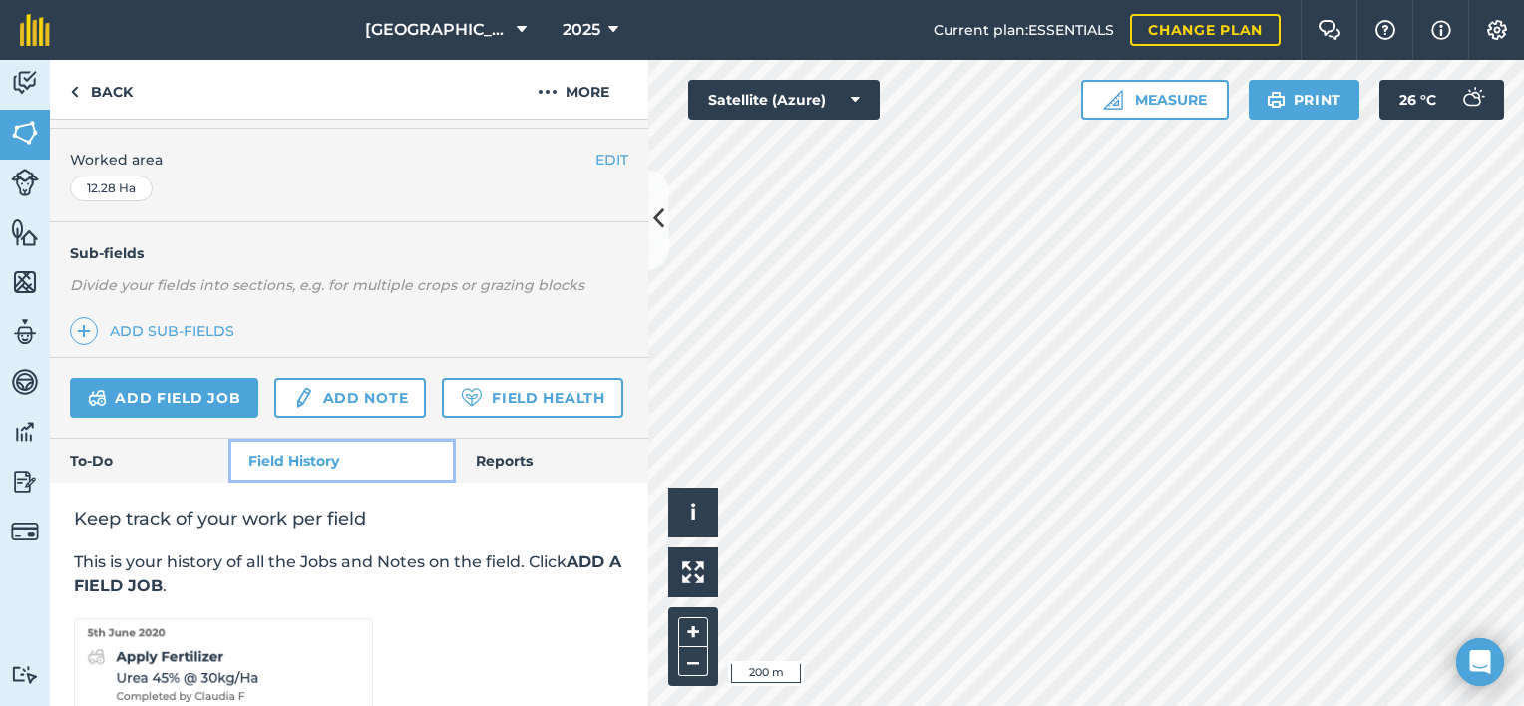
scroll to position [399, 0]
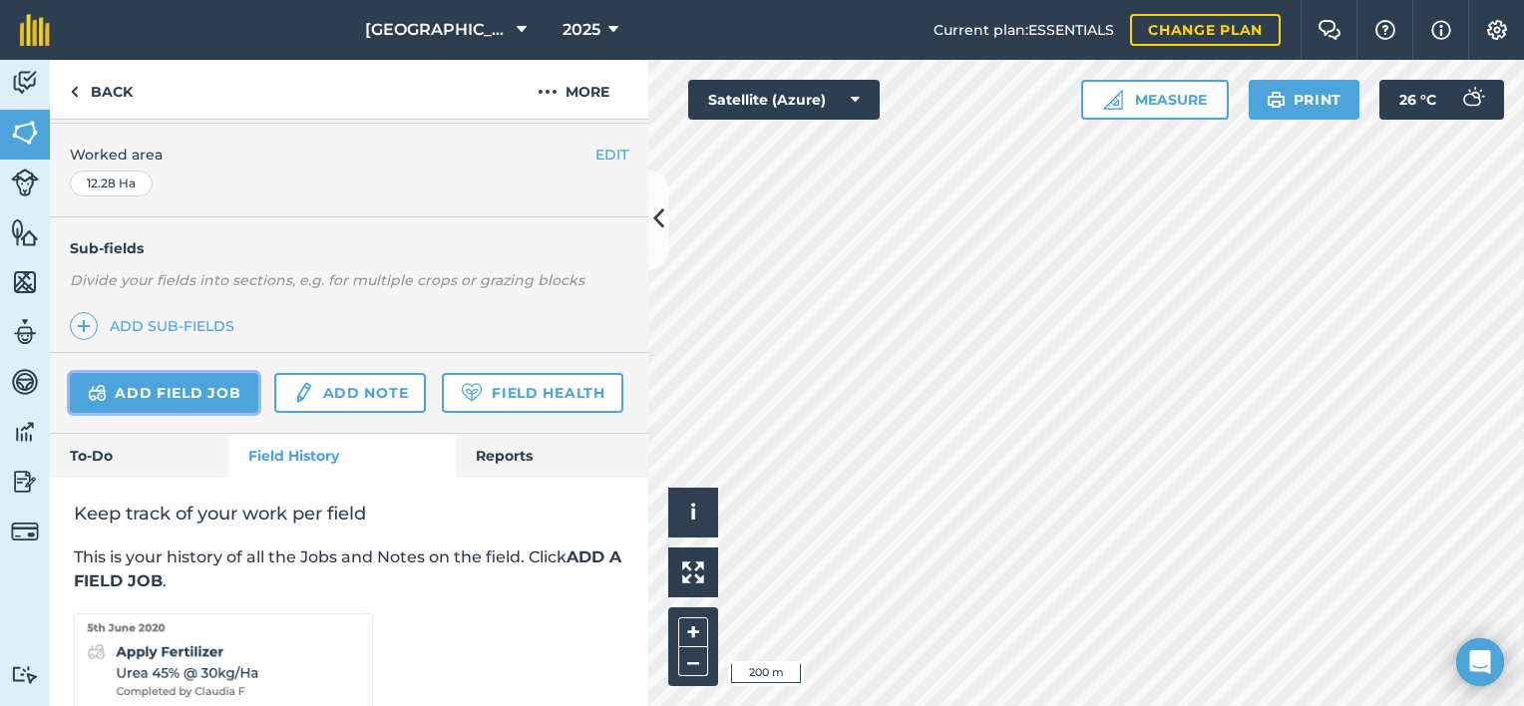
click at [144, 401] on link "Add field job" at bounding box center [164, 393] width 188 height 40
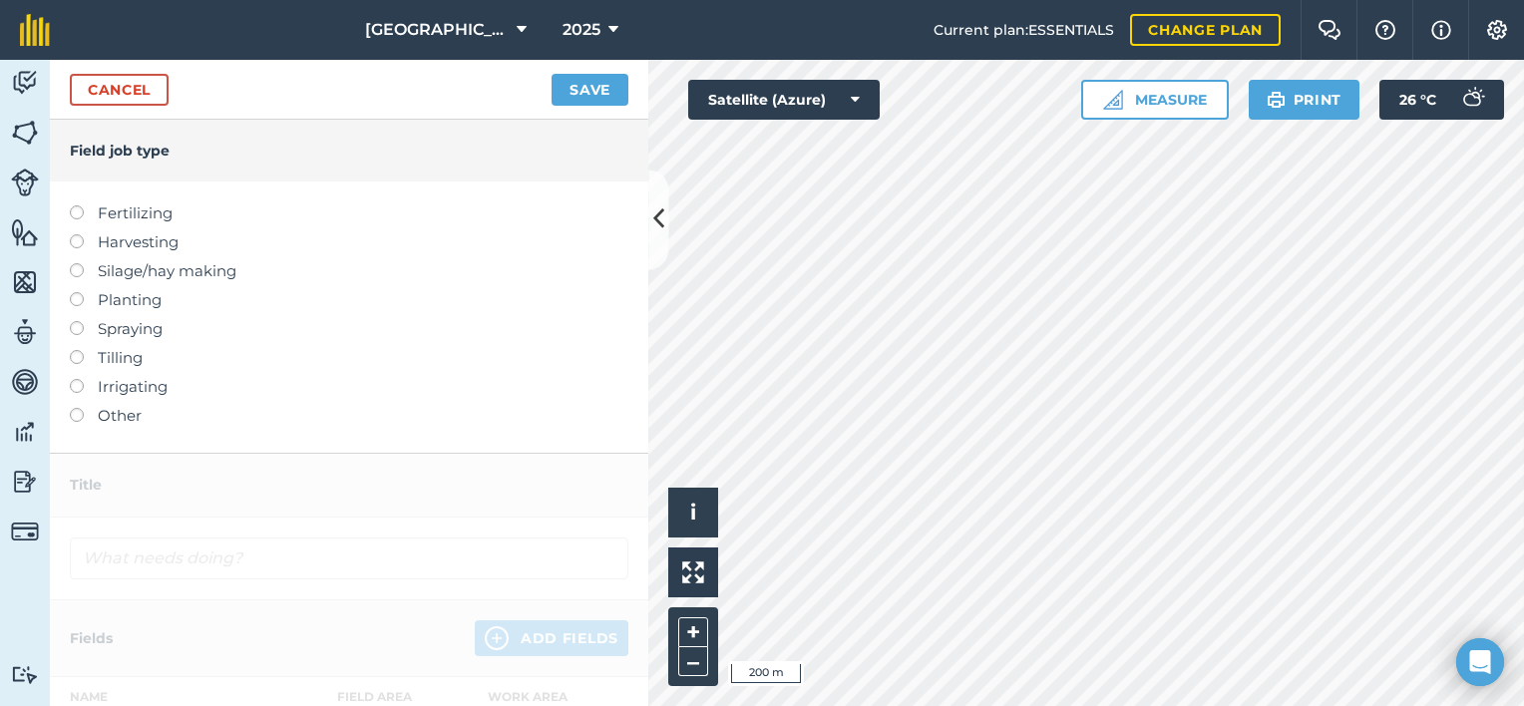
click at [109, 222] on label "Fertilizing" at bounding box center [349, 213] width 558 height 24
type input "Fertilizing"
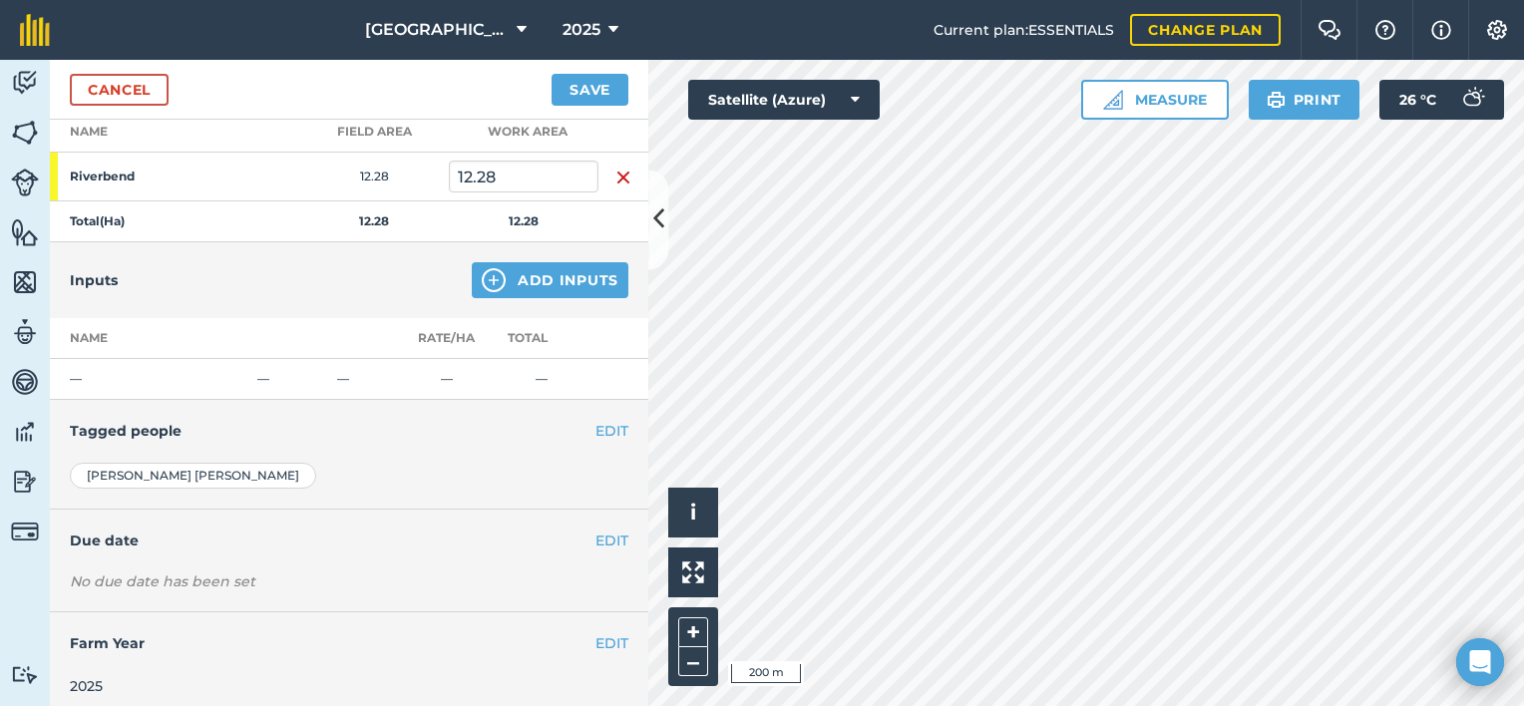
scroll to position [303, 0]
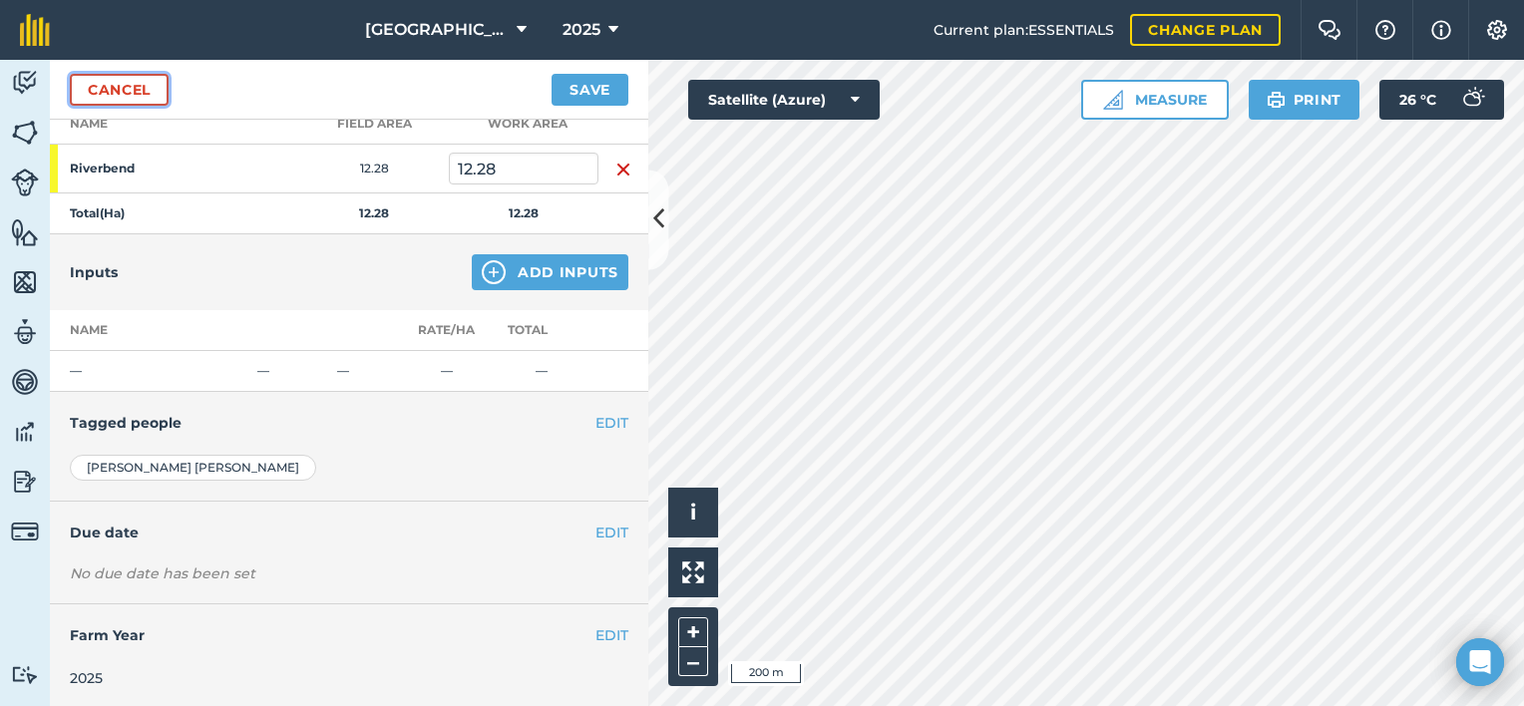
click at [105, 94] on link "Cancel" at bounding box center [119, 90] width 99 height 32
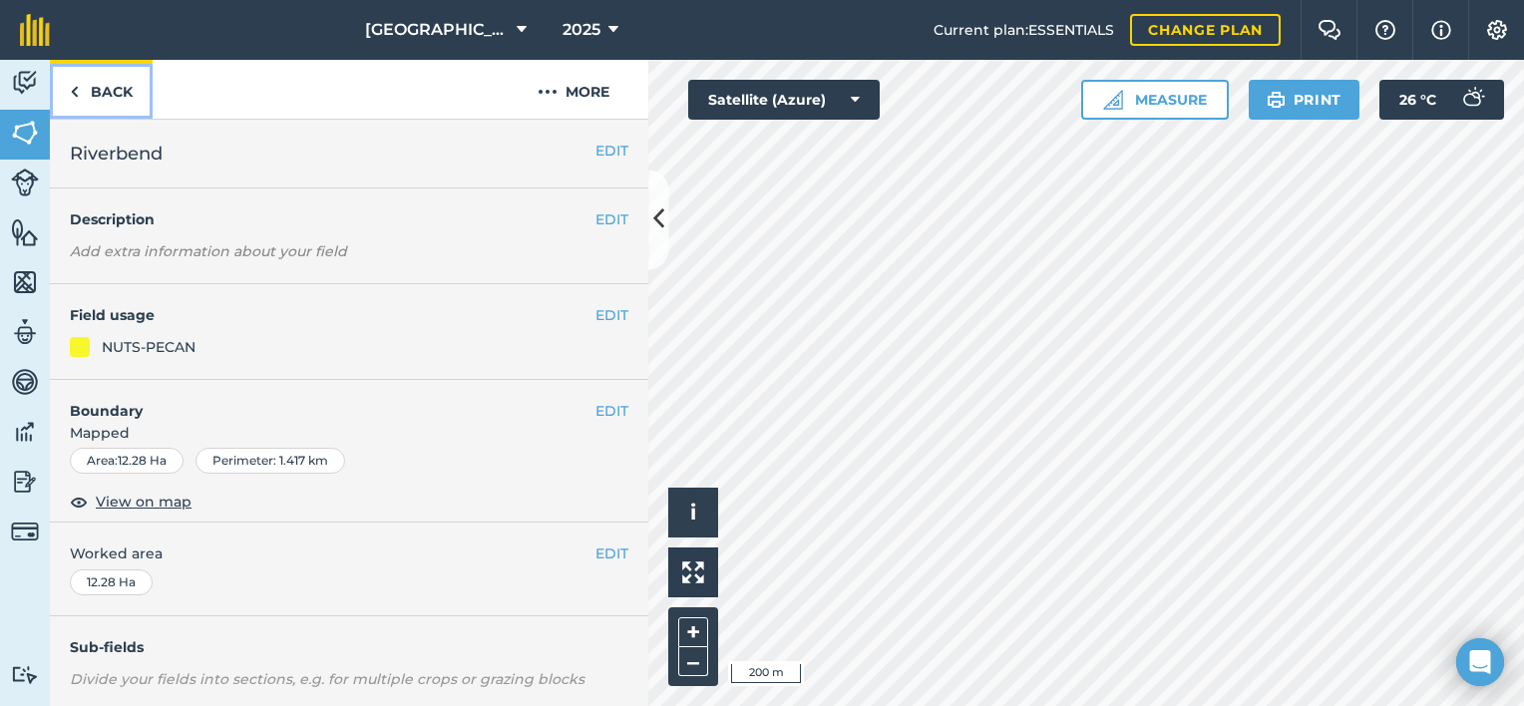
click at [77, 104] on link "Back" at bounding box center [101, 89] width 103 height 59
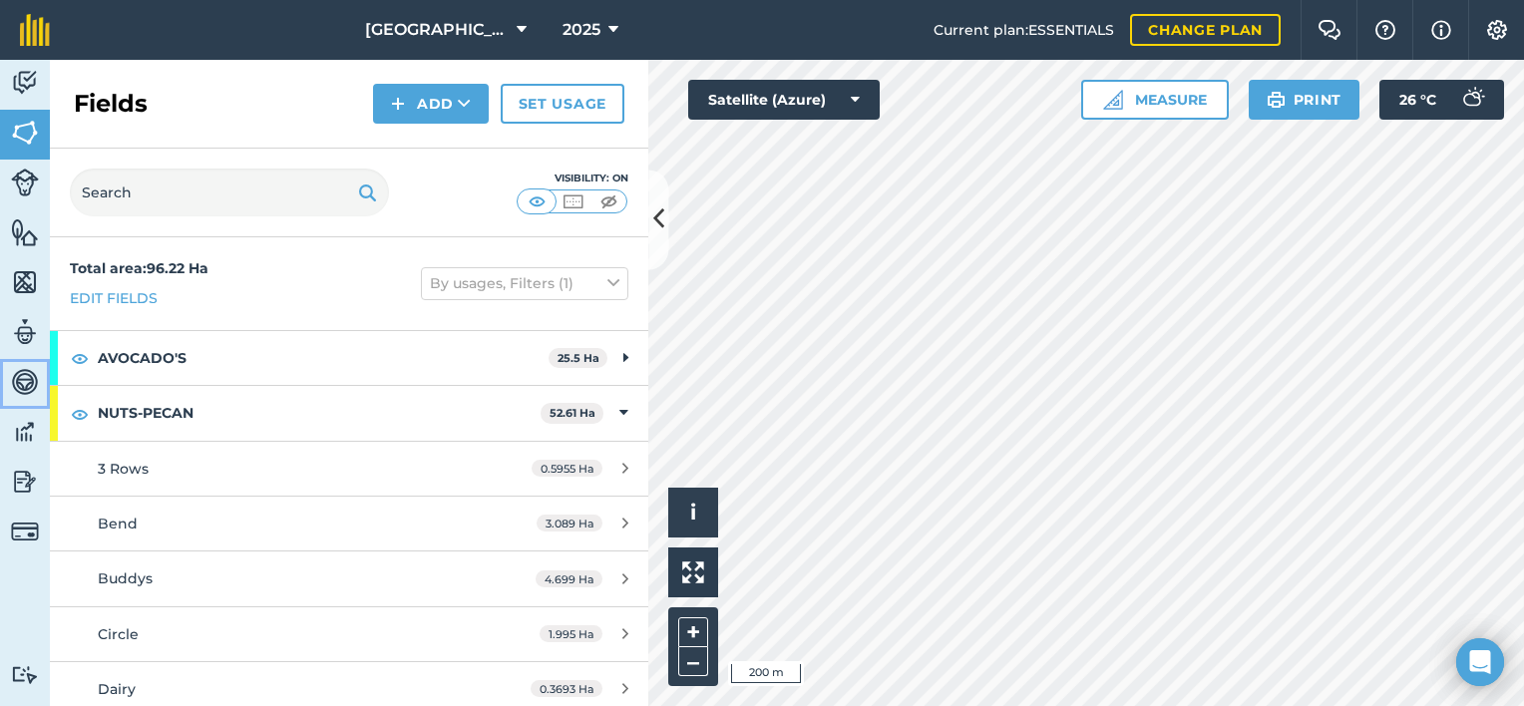
click at [28, 367] on img at bounding box center [25, 382] width 28 height 30
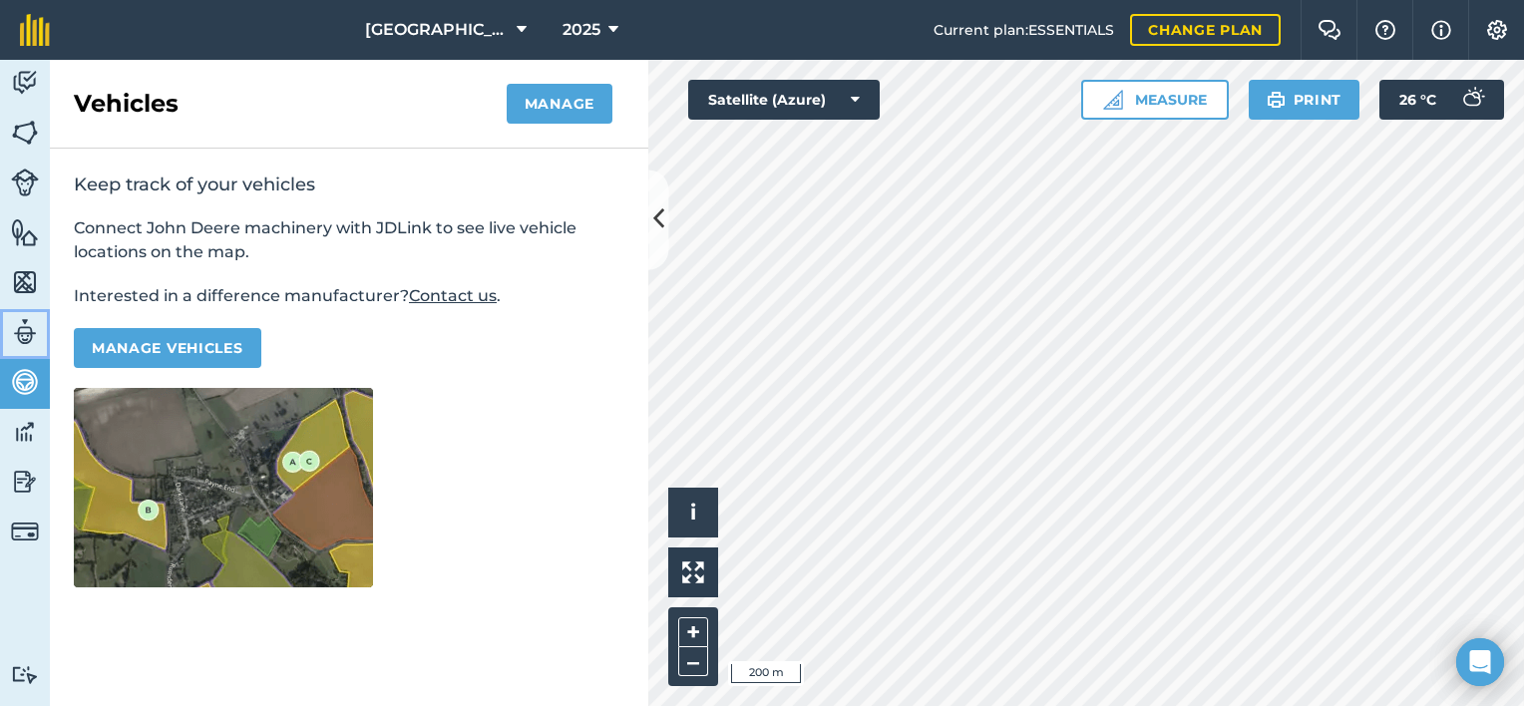
click at [29, 328] on img at bounding box center [25, 332] width 28 height 30
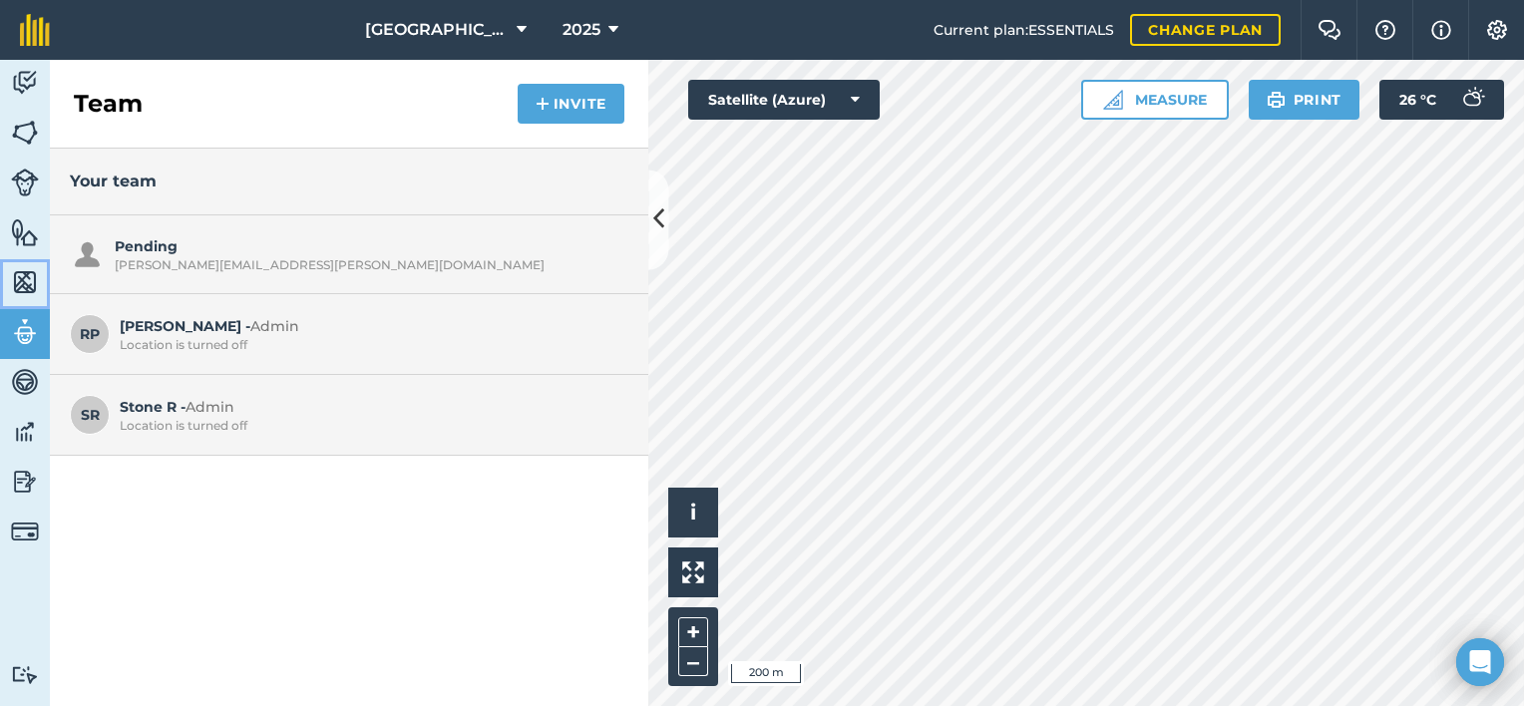
click at [24, 259] on link "Maps" at bounding box center [25, 284] width 50 height 50
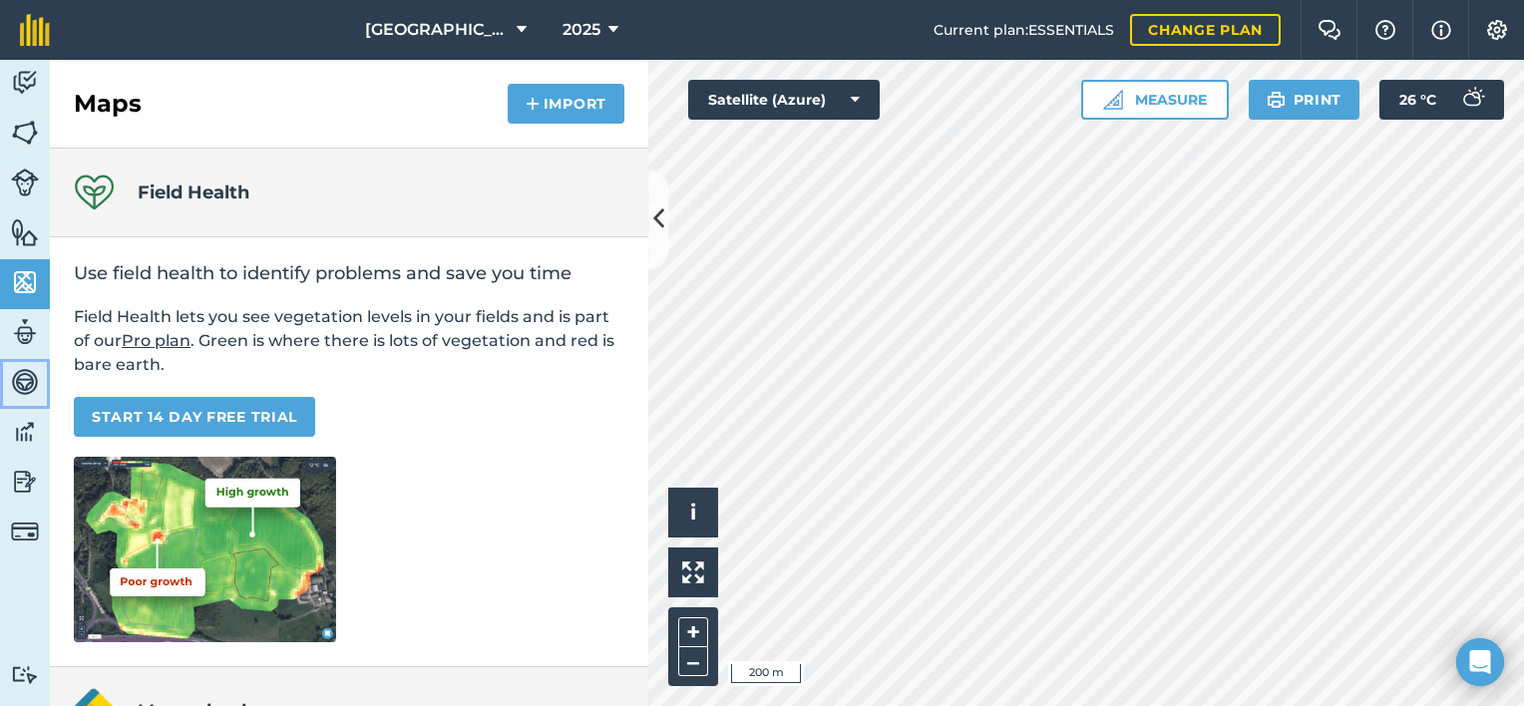
click at [16, 369] on img at bounding box center [25, 382] width 28 height 30
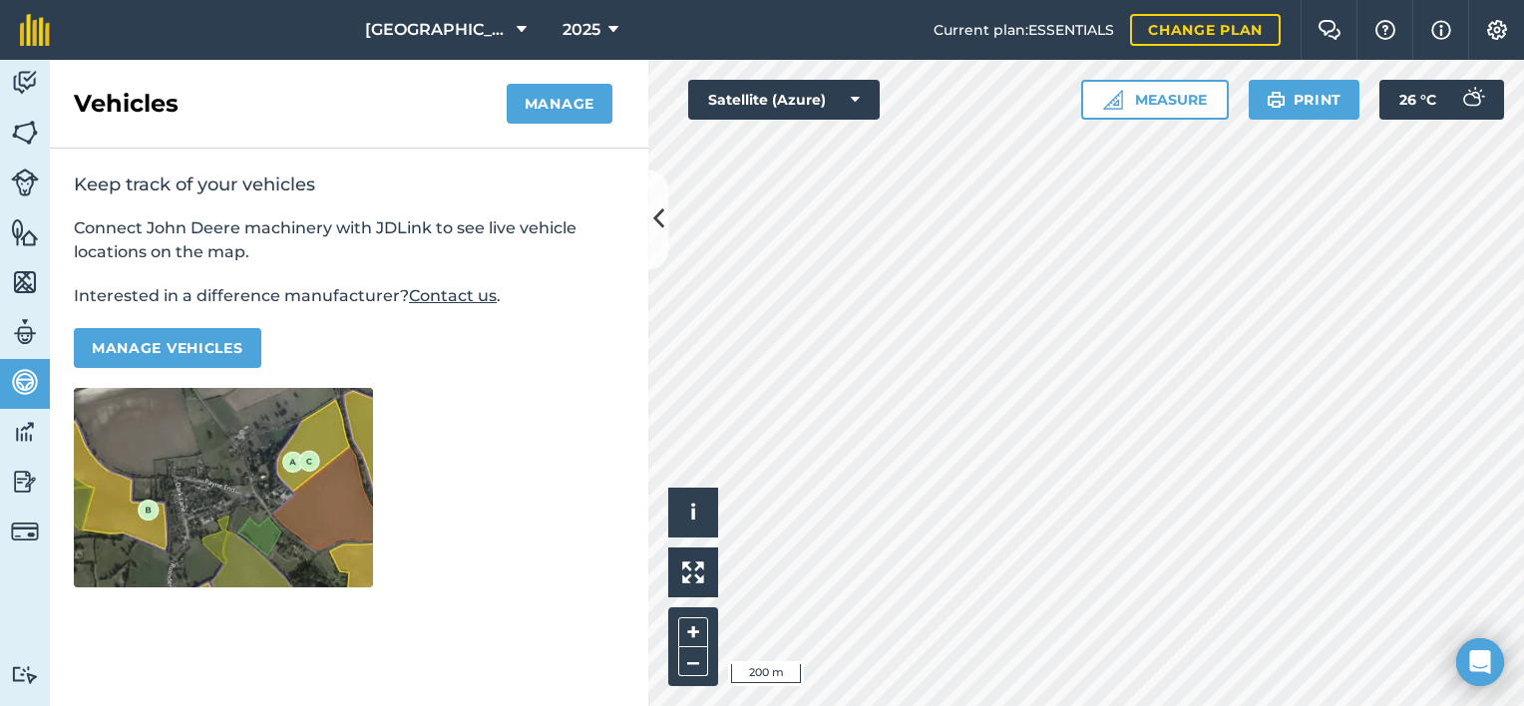
click at [555, 124] on div "Vehicles Manage" at bounding box center [349, 104] width 598 height 89
click at [561, 109] on button "Manage" at bounding box center [560, 104] width 106 height 40
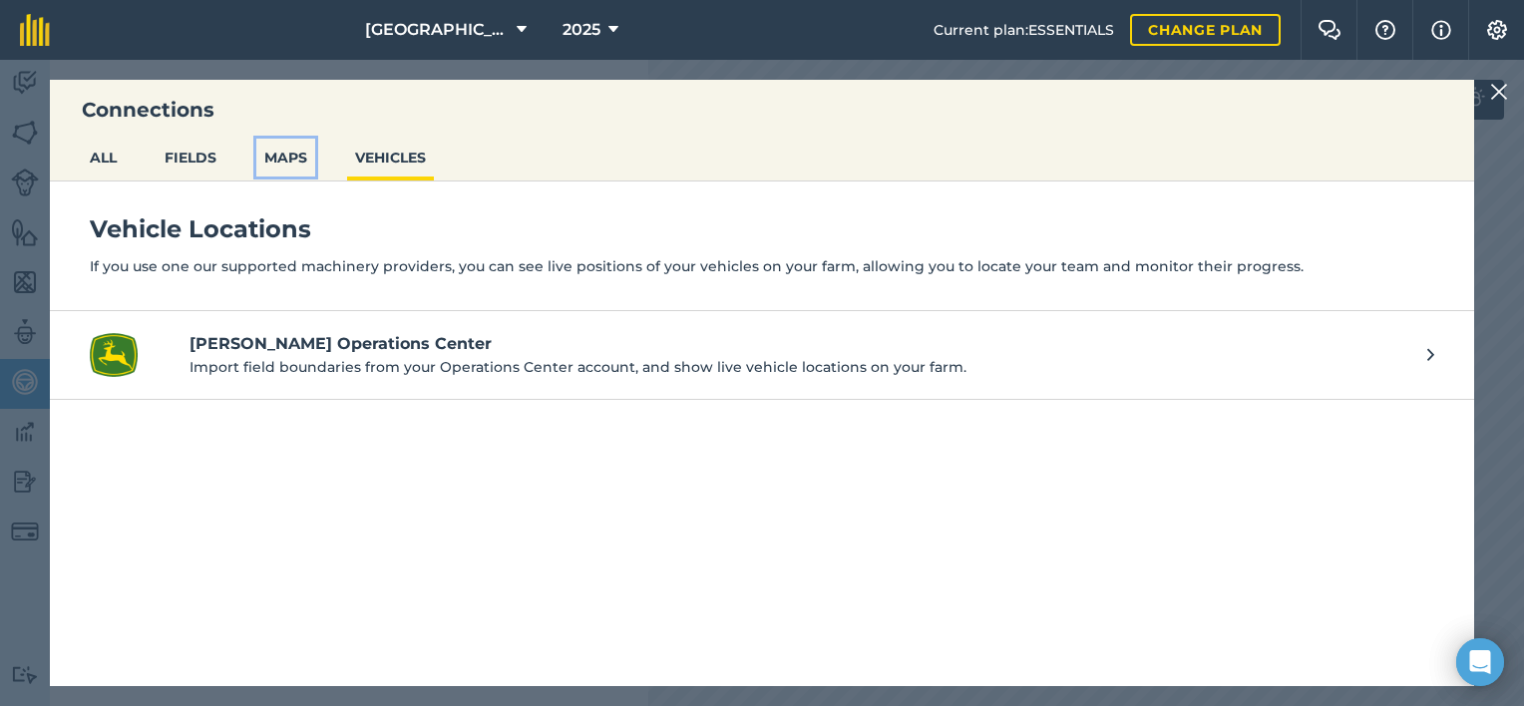
click at [300, 151] on button "MAPS" at bounding box center [285, 158] width 59 height 38
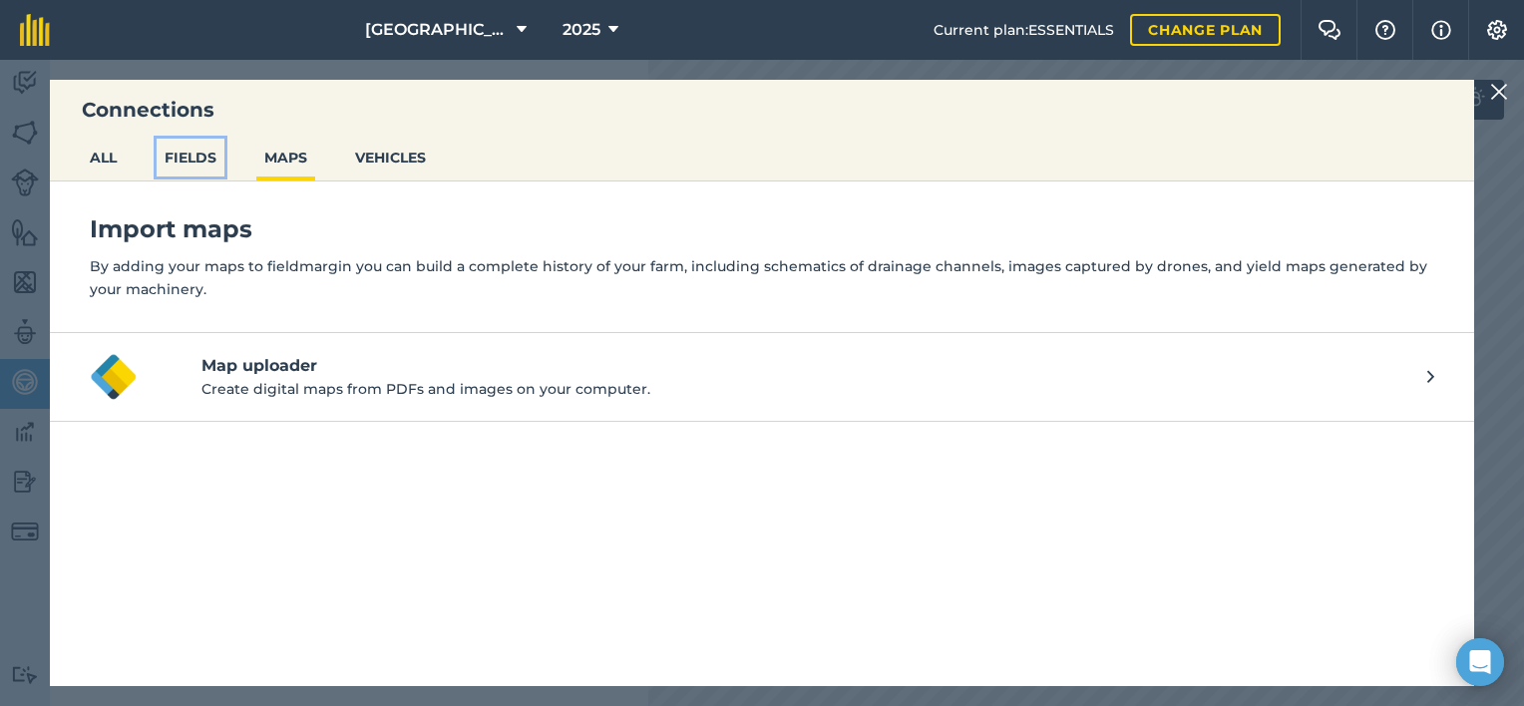
click at [216, 151] on button "FIELDS" at bounding box center [191, 158] width 68 height 38
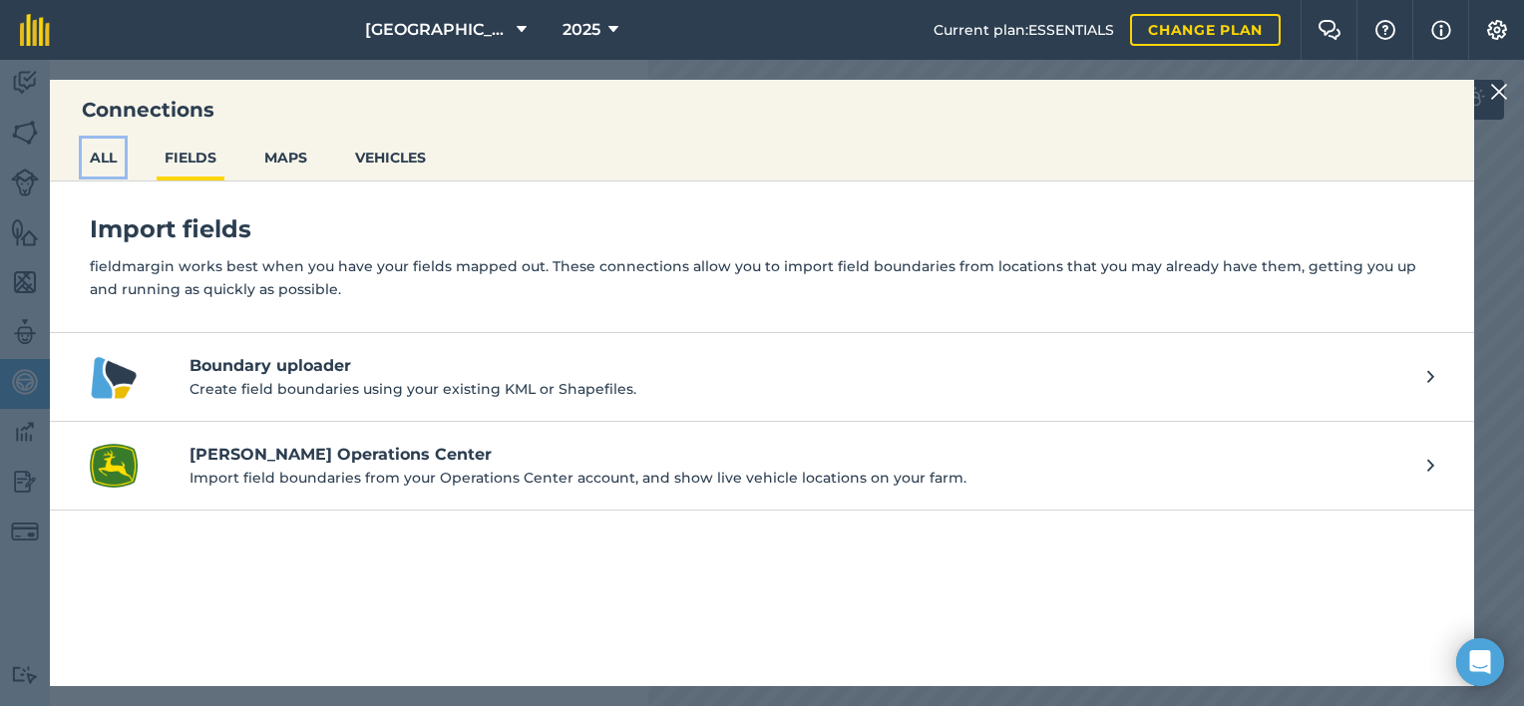
click at [100, 152] on button "ALL" at bounding box center [103, 158] width 43 height 38
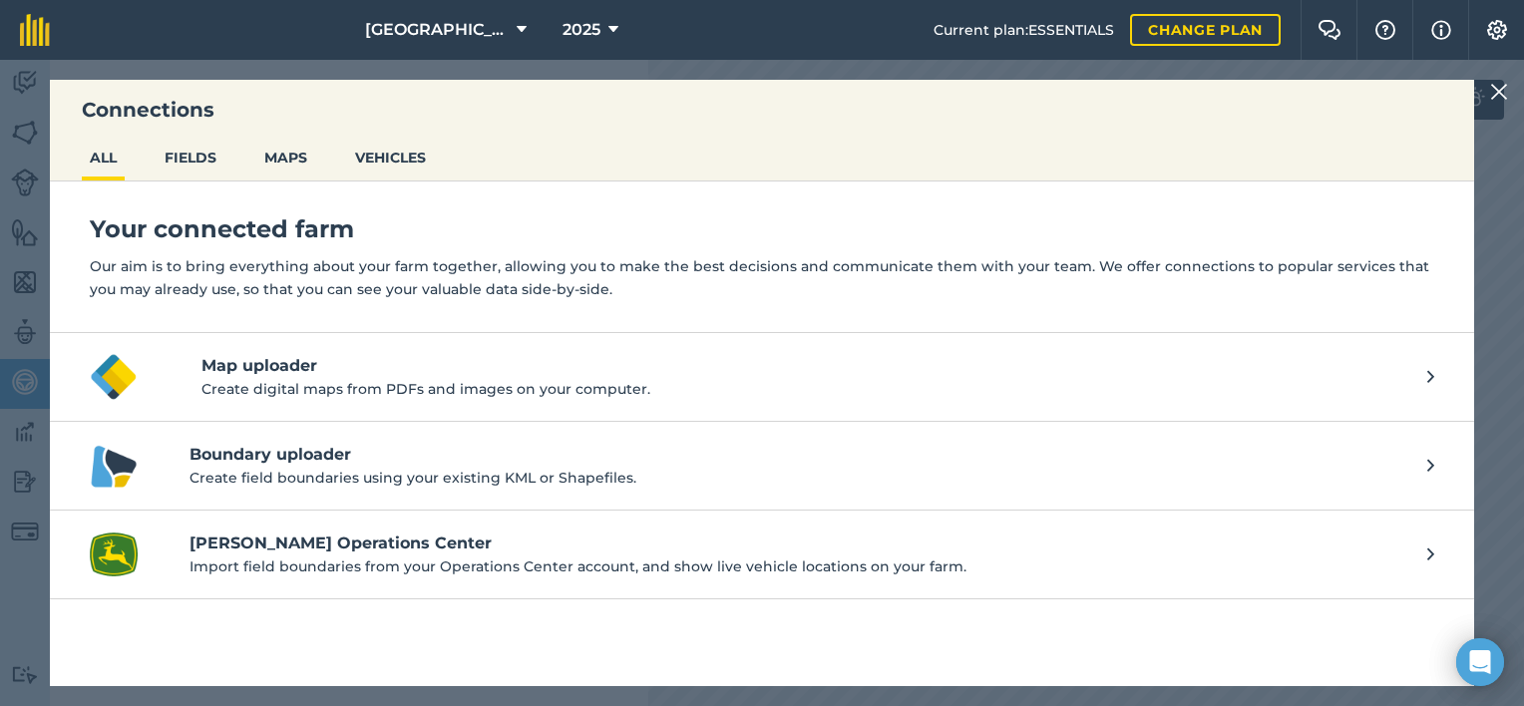
click at [1503, 92] on img at bounding box center [1499, 92] width 18 height 24
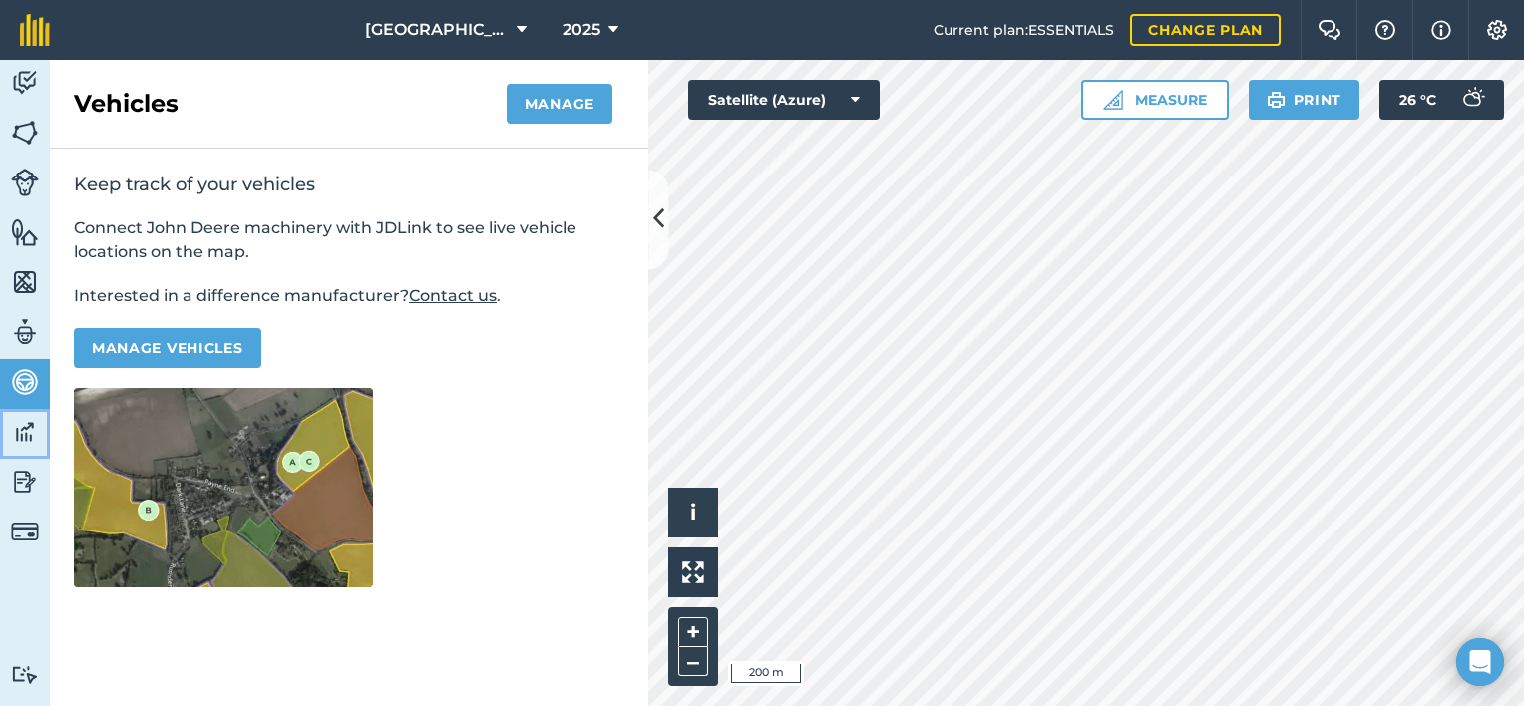
drag, startPoint x: 16, startPoint y: 434, endPoint x: 18, endPoint y: 419, distance: 15.1
click at [17, 434] on img at bounding box center [25, 432] width 28 height 30
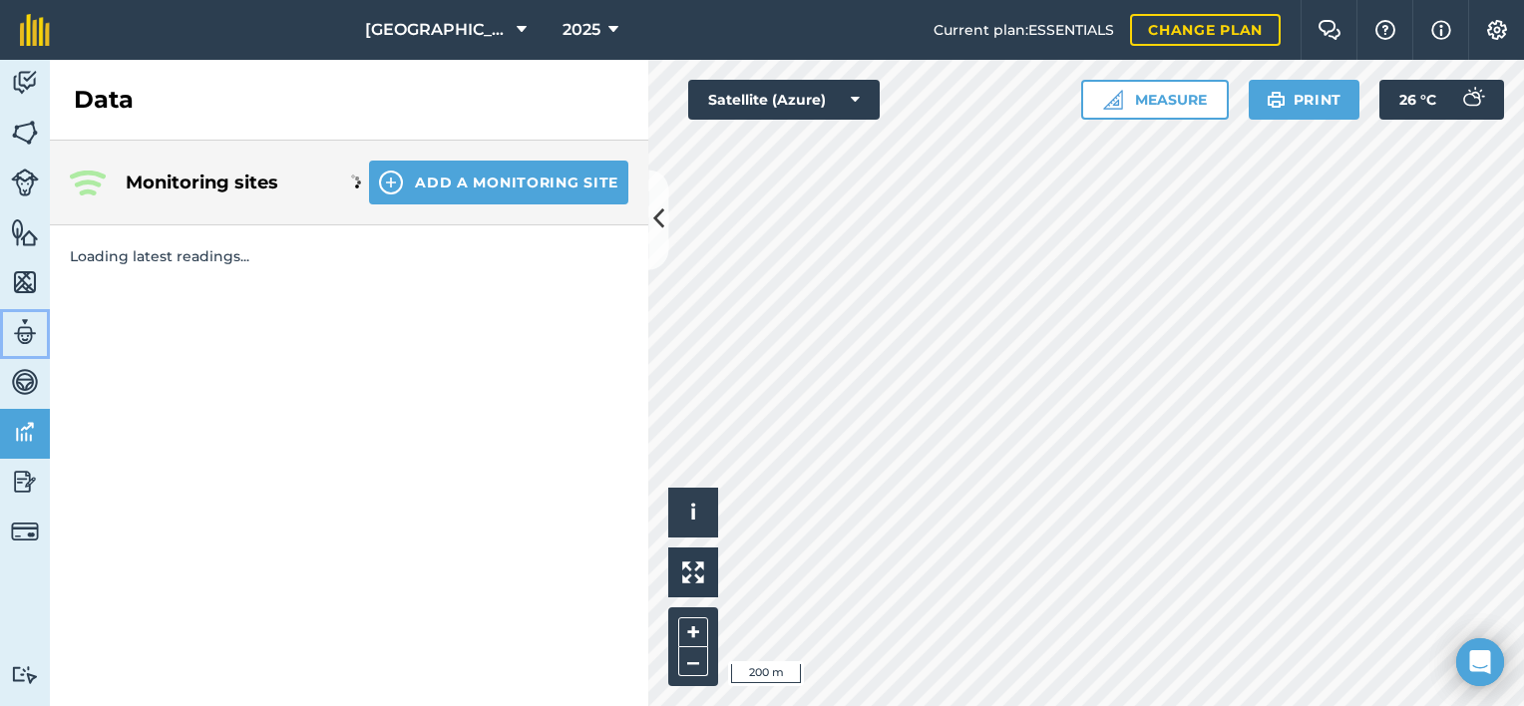
click at [28, 341] on img at bounding box center [25, 332] width 28 height 30
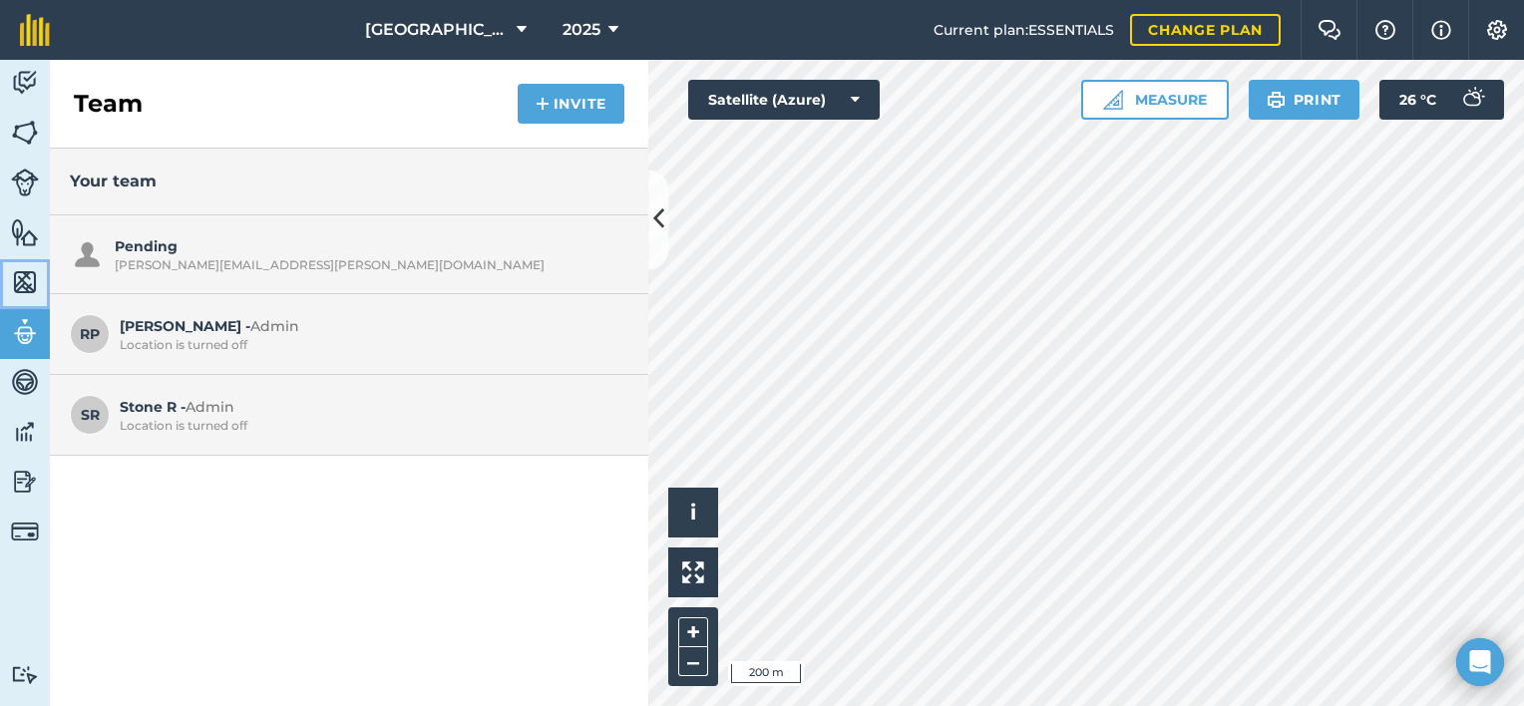
click at [17, 267] on img at bounding box center [25, 282] width 28 height 30
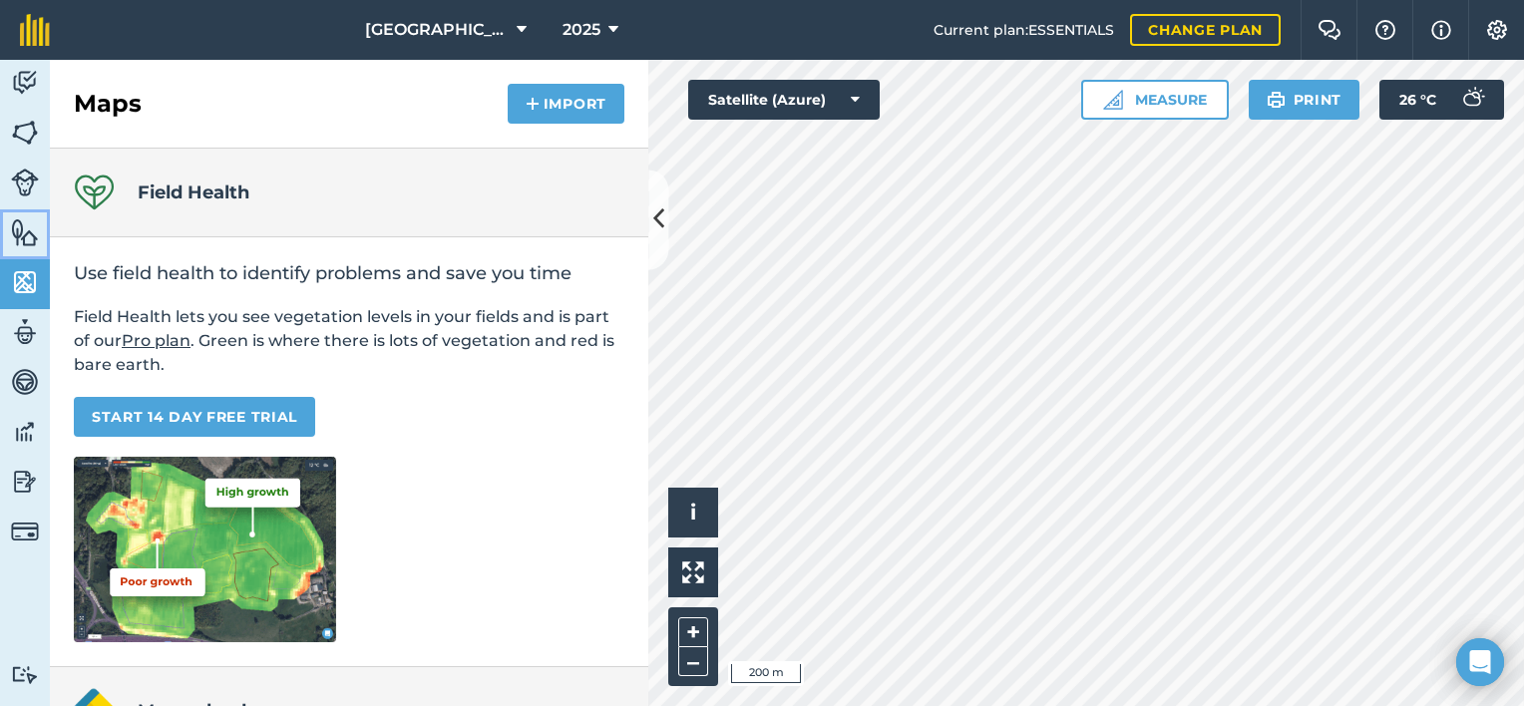
click at [8, 215] on link "Features" at bounding box center [25, 234] width 50 height 50
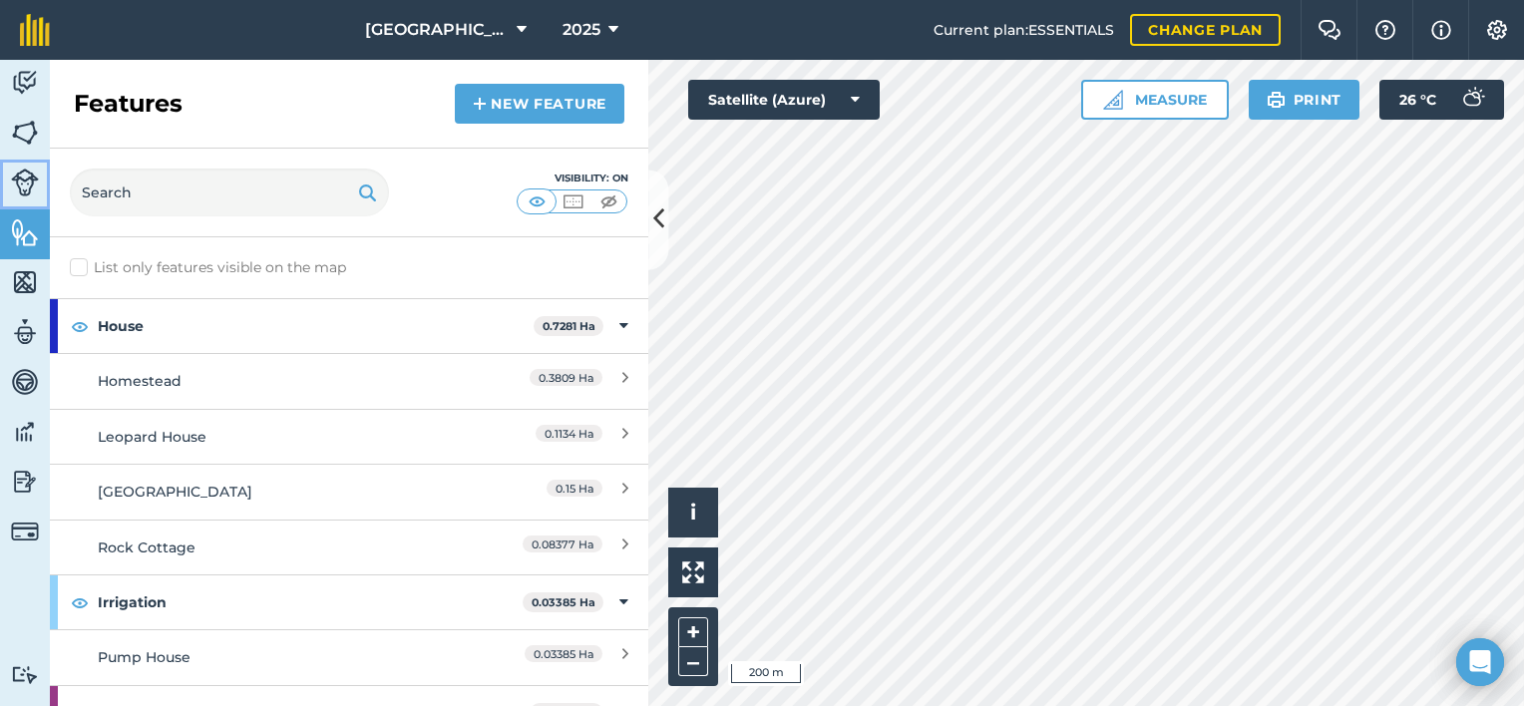
click at [9, 183] on link "Livestock" at bounding box center [25, 185] width 50 height 50
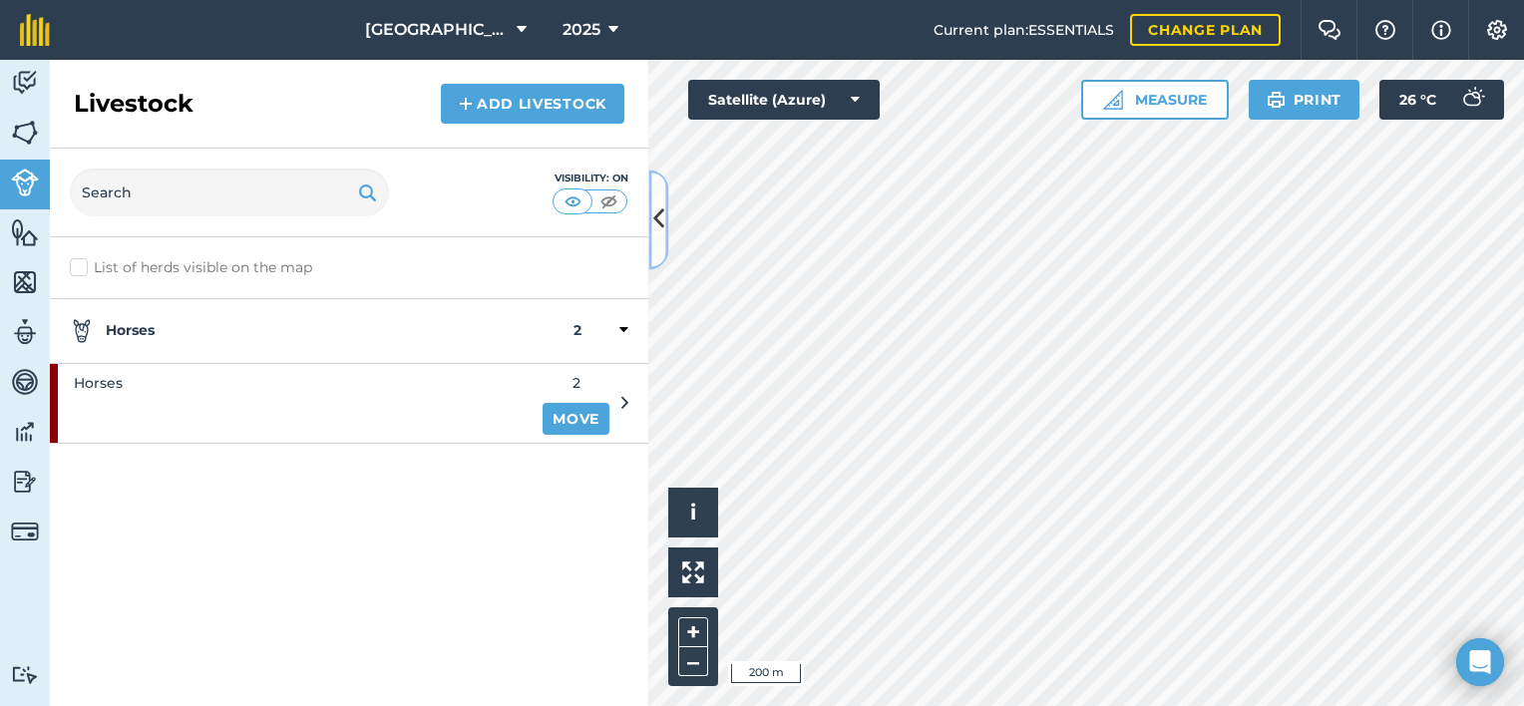
click at [658, 204] on icon at bounding box center [658, 219] width 11 height 35
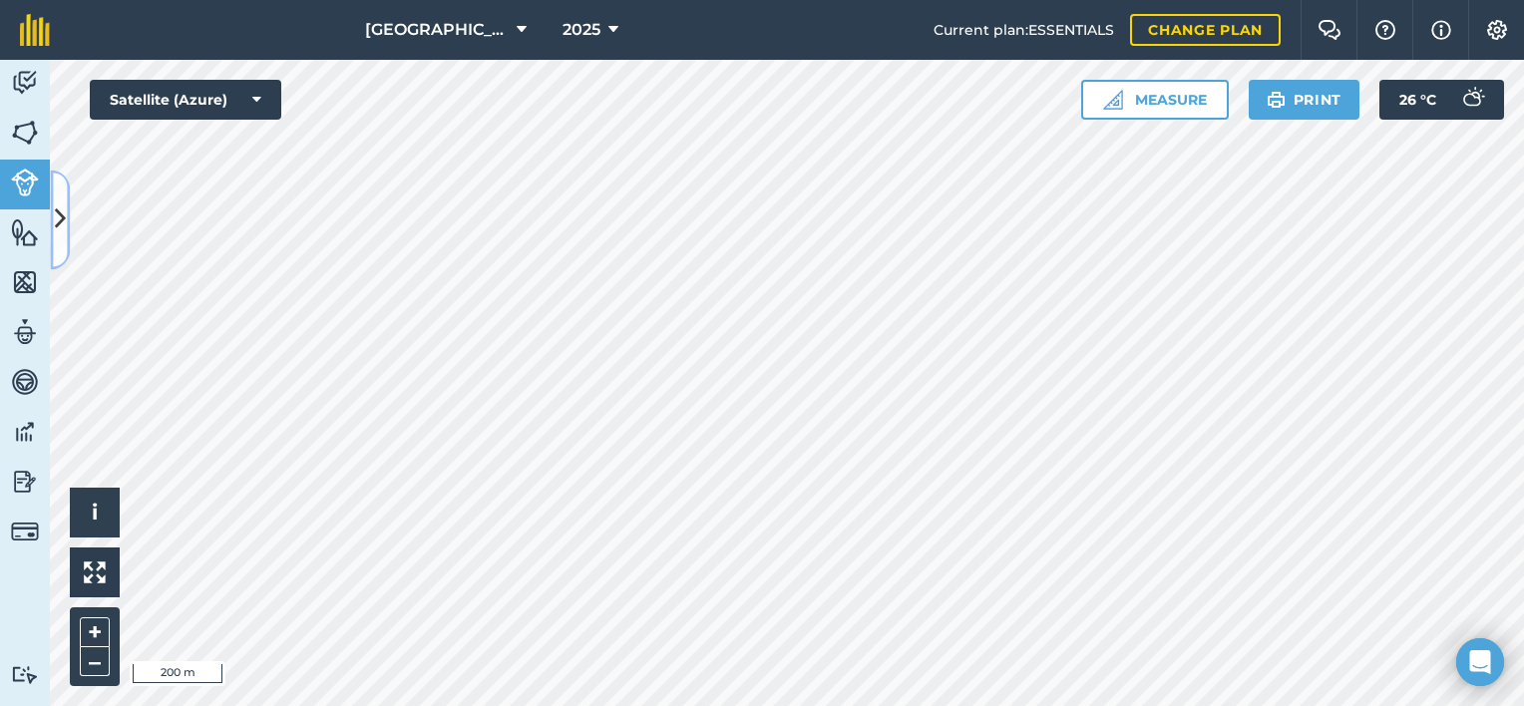
click at [55, 202] on icon at bounding box center [60, 219] width 11 height 35
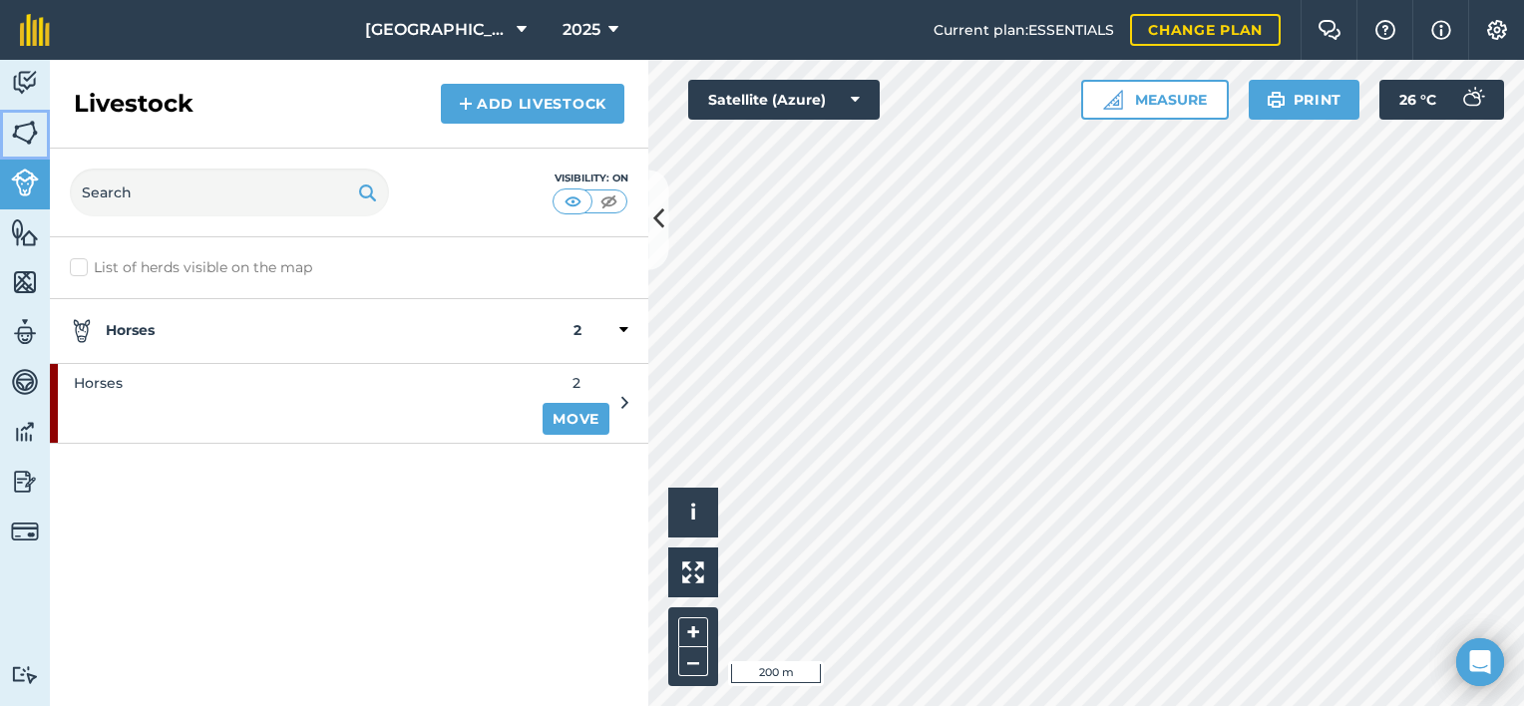
click at [32, 127] on img at bounding box center [25, 133] width 28 height 30
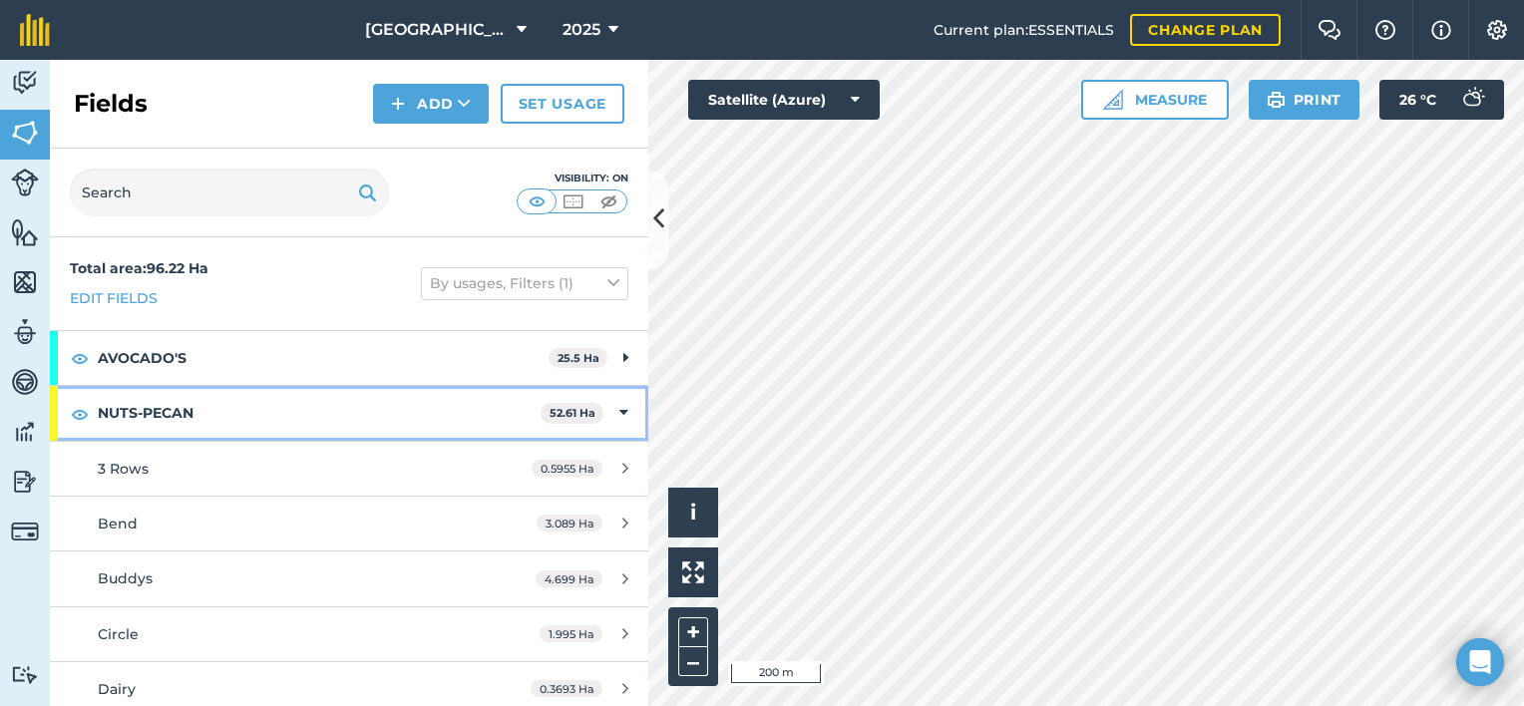
click at [157, 410] on strong "NUTS-PECAN" at bounding box center [319, 413] width 443 height 54
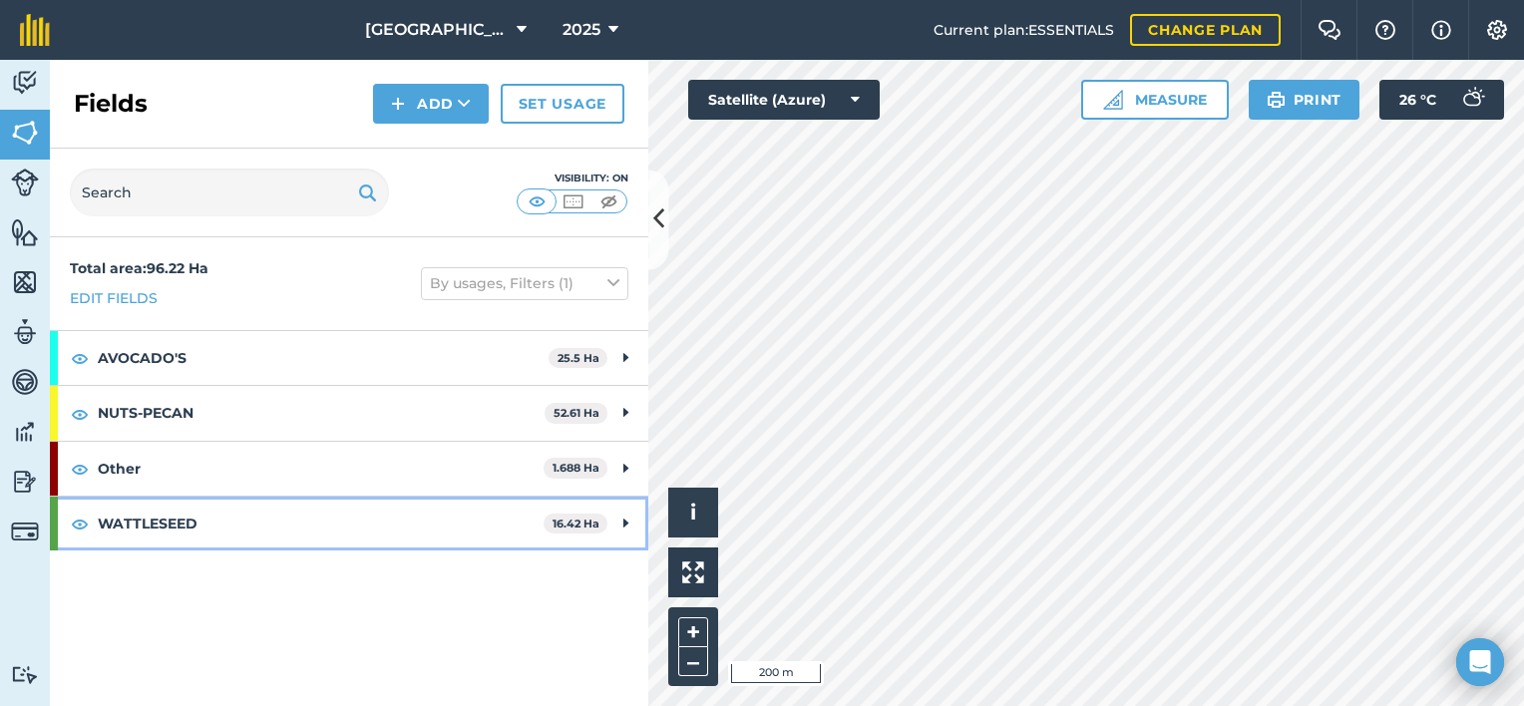
click at [212, 526] on strong "WATTLESEED" at bounding box center [321, 524] width 446 height 54
click at [213, 526] on strong "WATTLESEED" at bounding box center [319, 524] width 442 height 54
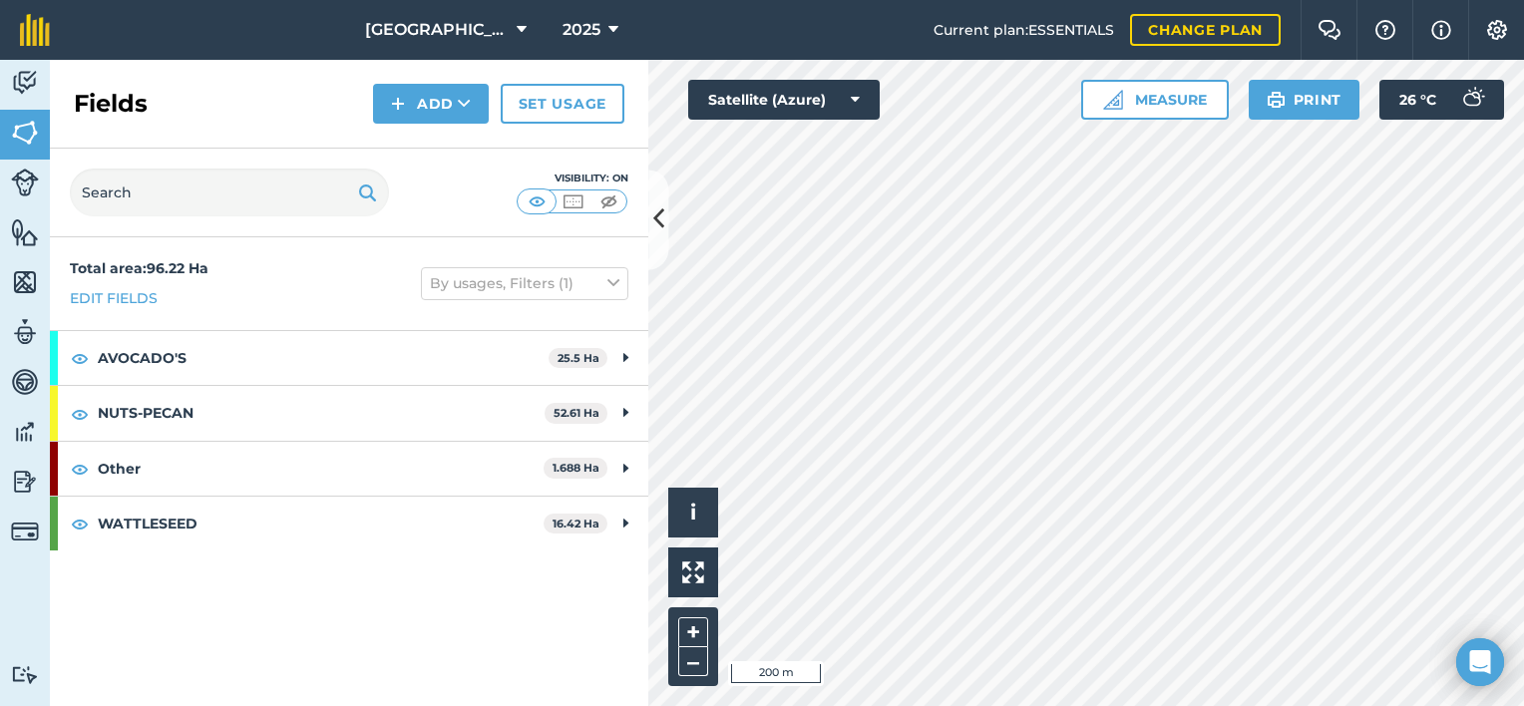
click at [645, 224] on div "Visibility: On" at bounding box center [349, 193] width 598 height 89
click at [661, 234] on icon at bounding box center [658, 219] width 11 height 35
